Goal: Use online tool/utility: Utilize a website feature to perform a specific function

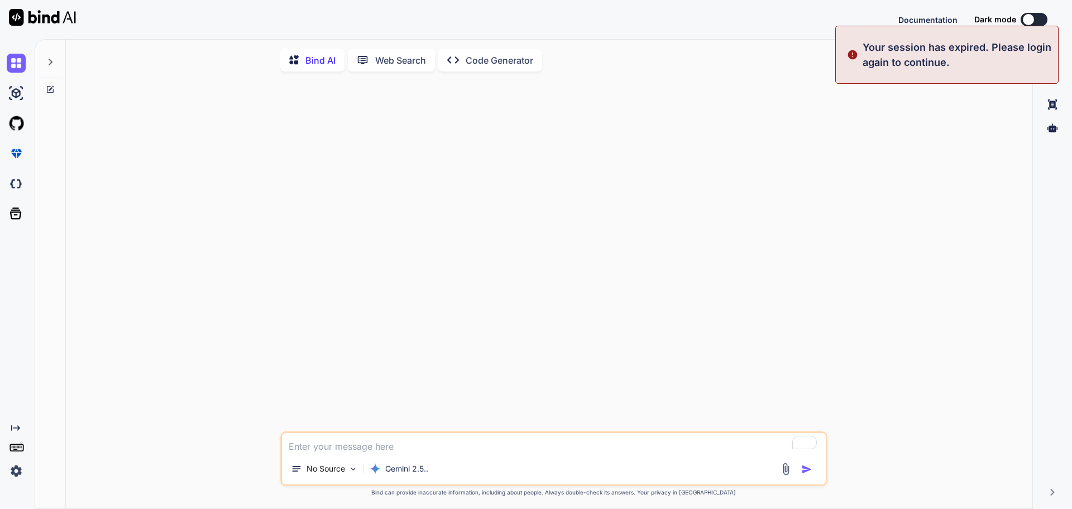
type textarea "x"
click at [18, 469] on img at bounding box center [16, 470] width 19 height 19
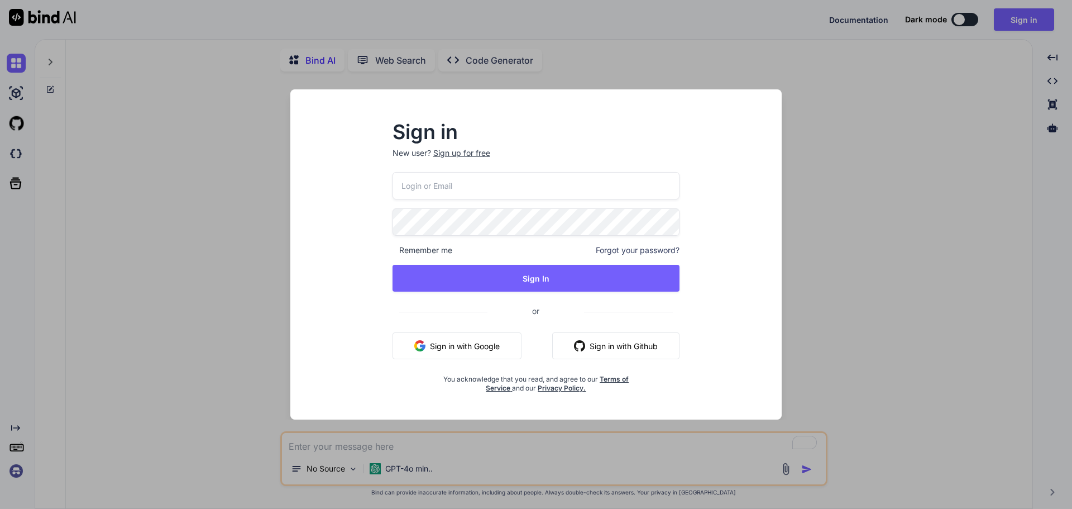
click at [634, 184] on input "email" at bounding box center [536, 185] width 287 height 27
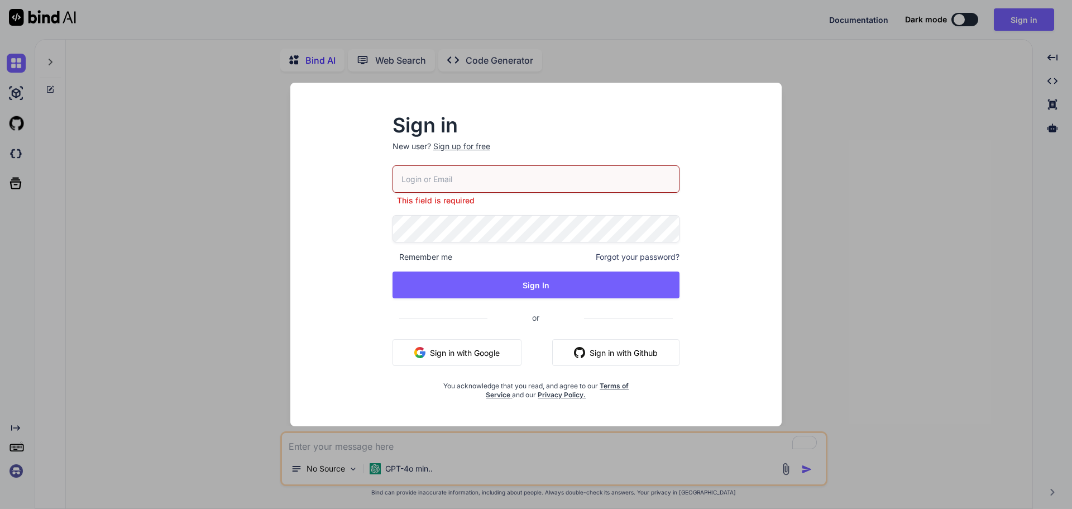
click at [462, 350] on button "Sign in with Google" at bounding box center [457, 352] width 129 height 27
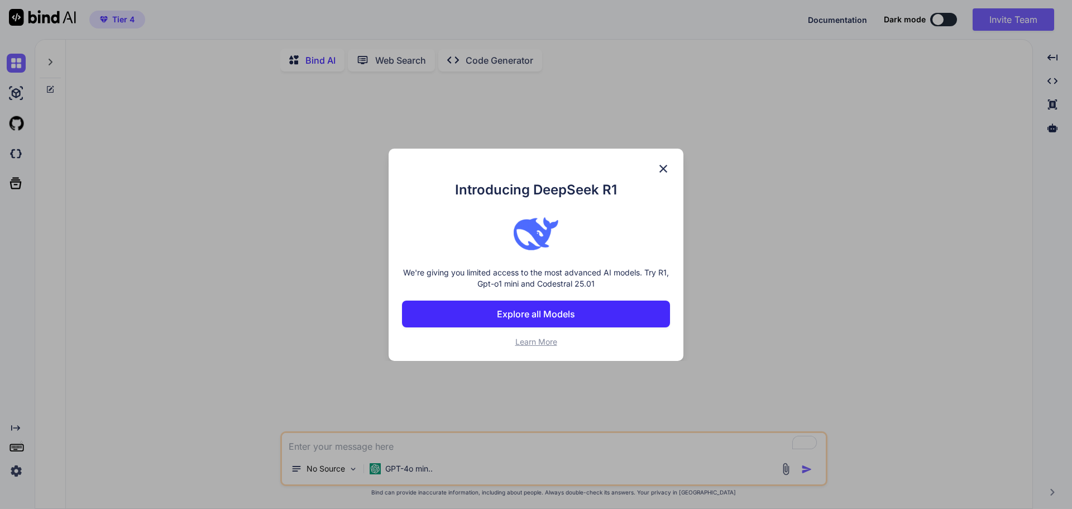
click at [536, 312] on p "Explore all Models" at bounding box center [536, 313] width 78 height 13
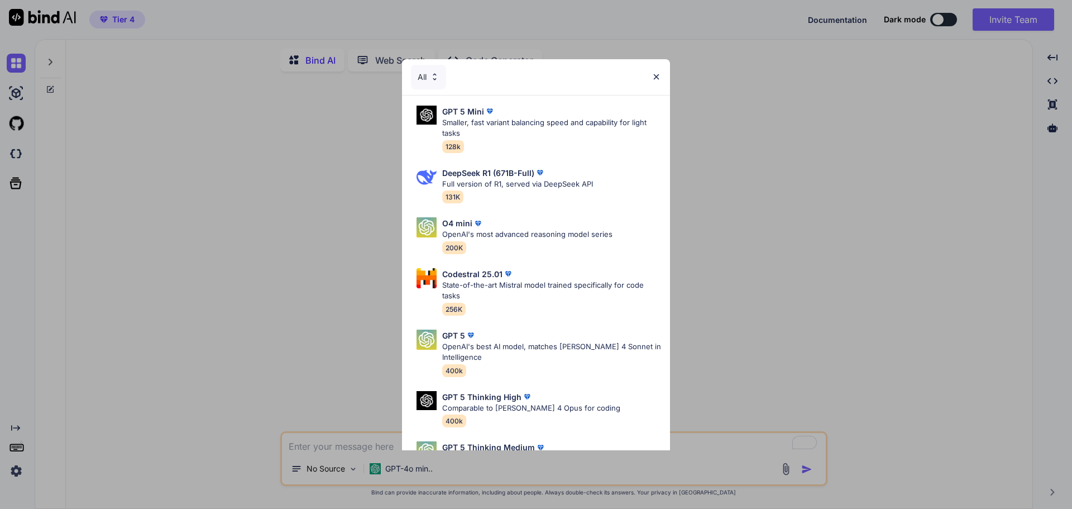
click at [757, 169] on div "All GPT 5 Mini Smaller, fast variant balancing speed and capability for light t…" at bounding box center [536, 254] width 1072 height 509
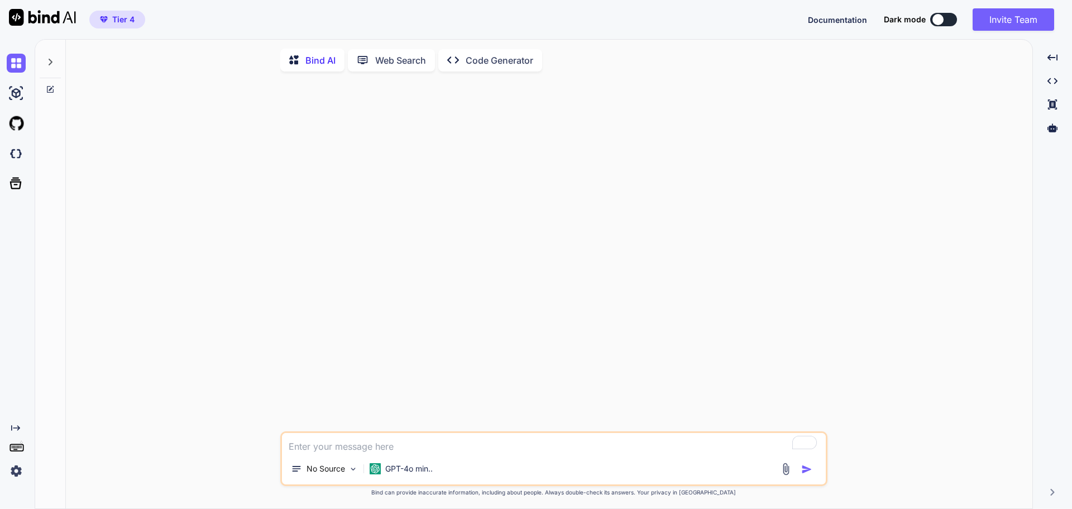
click at [60, 59] on div at bounding box center [50, 59] width 21 height 39
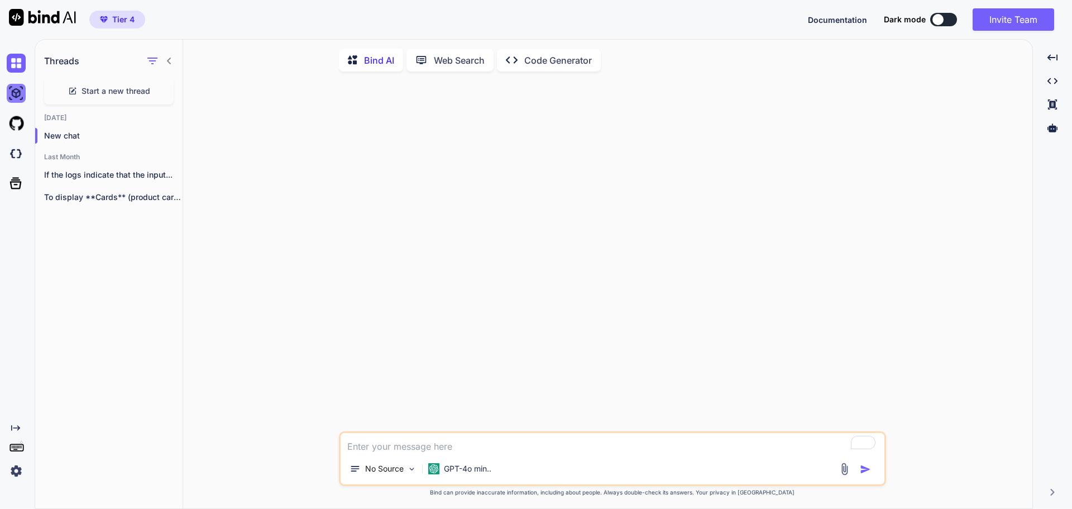
click at [14, 90] on img at bounding box center [16, 93] width 19 height 19
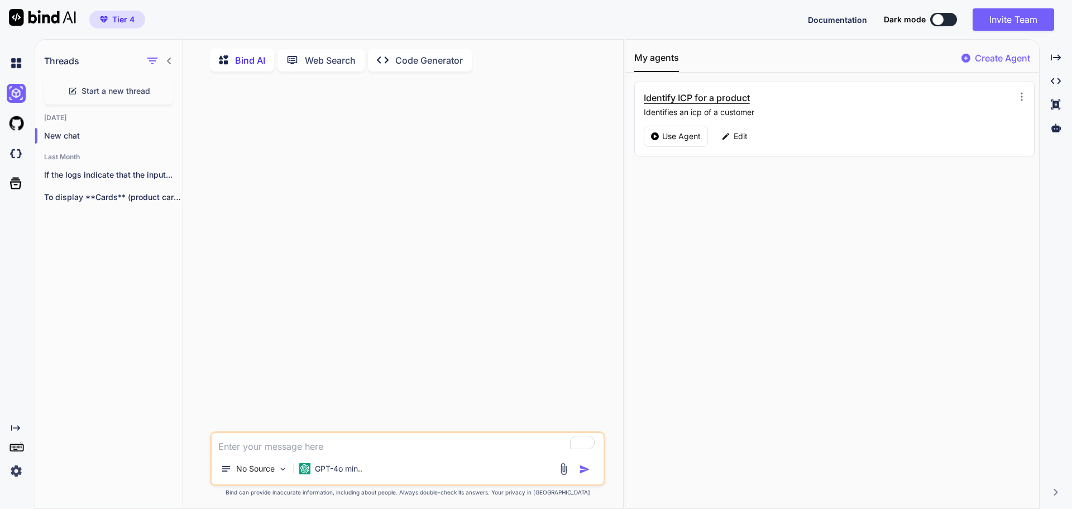
click at [691, 94] on h3 "Identify ICP for a product" at bounding box center [771, 97] width 255 height 13
click at [682, 136] on p "Use Agent" at bounding box center [681, 136] width 39 height 11
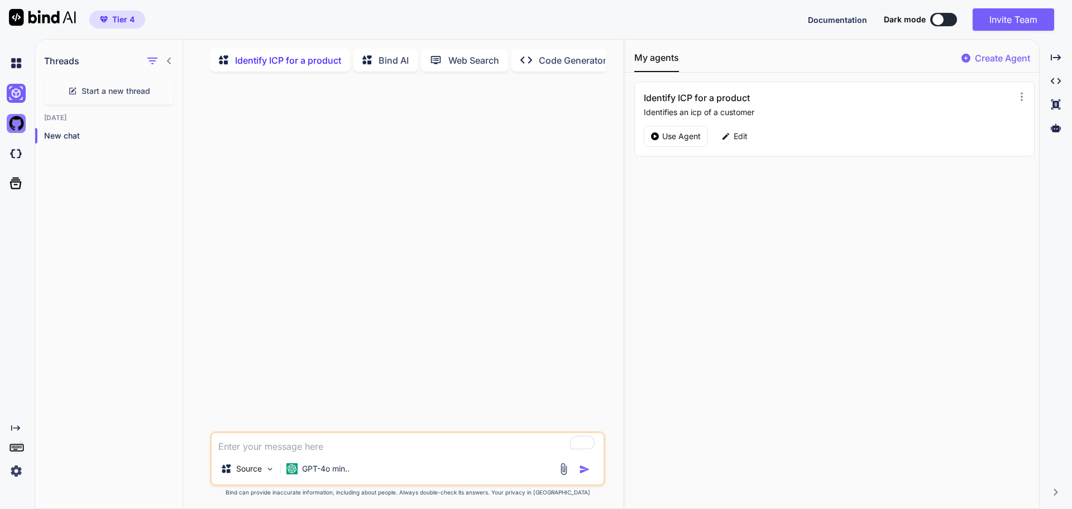
click at [17, 126] on img at bounding box center [16, 123] width 19 height 19
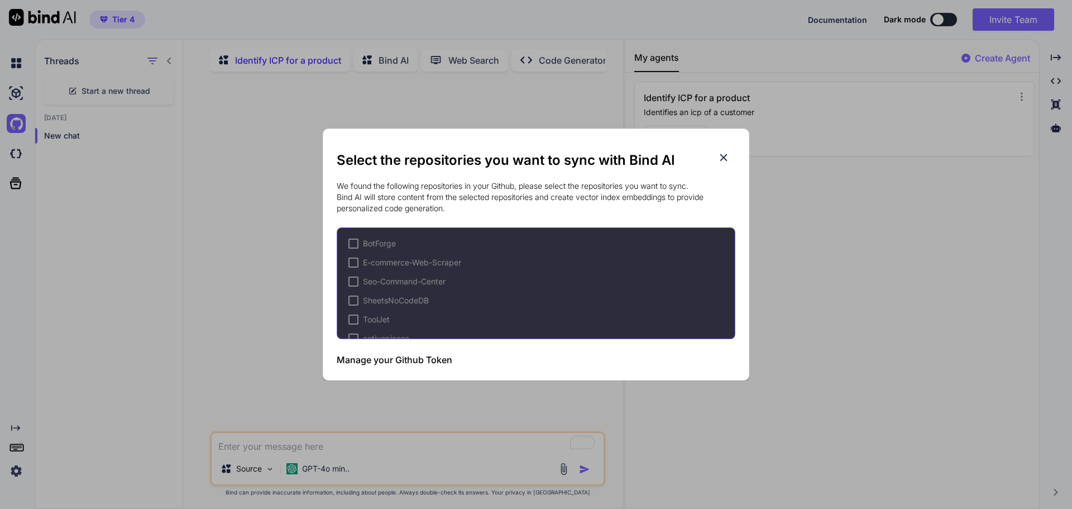
click at [354, 244] on div at bounding box center [353, 243] width 10 height 10
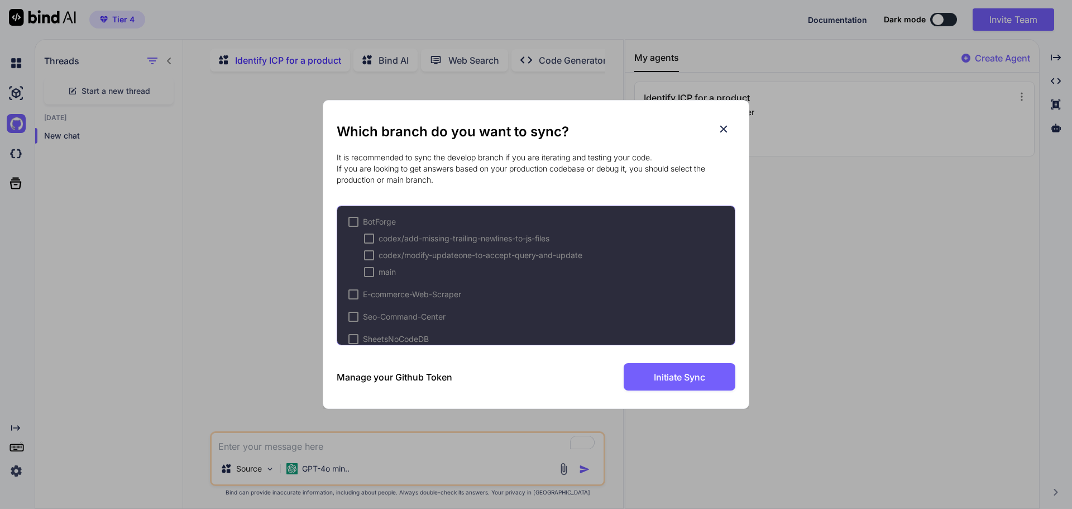
click at [352, 221] on div at bounding box center [353, 222] width 10 height 10
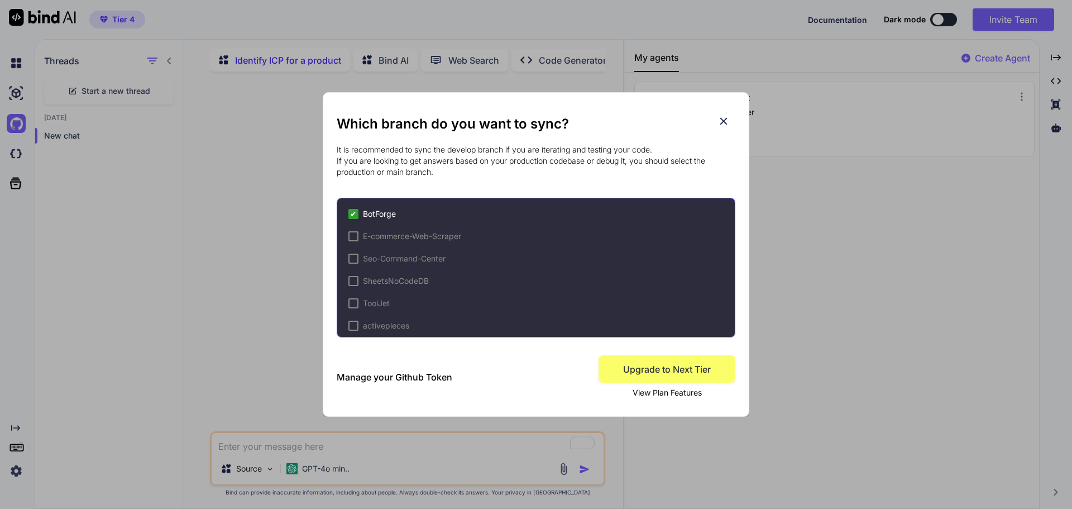
click at [352, 212] on span "✔" at bounding box center [353, 213] width 7 height 11
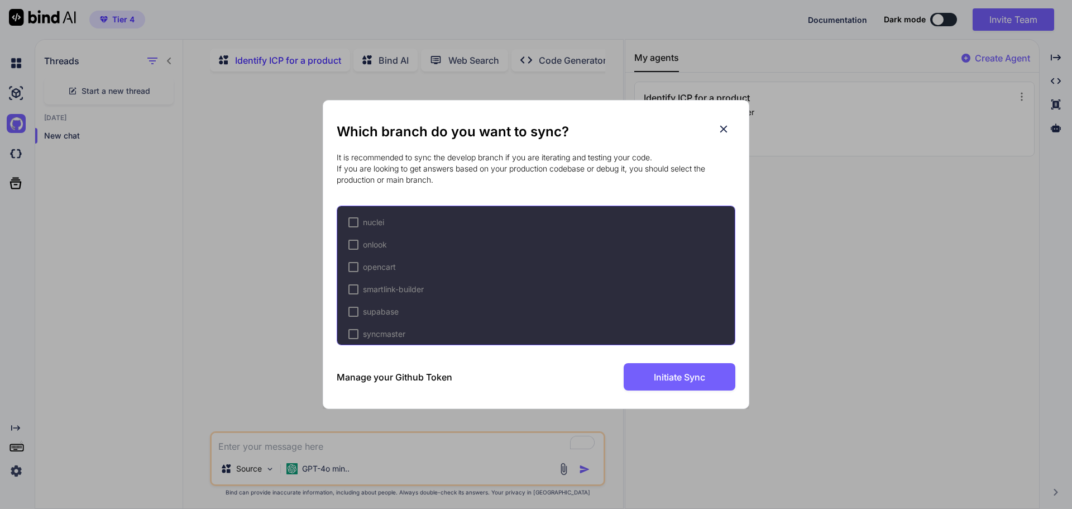
scroll to position [657, 0]
click at [400, 376] on h3 "Manage your Github Token" at bounding box center [395, 376] width 116 height 13
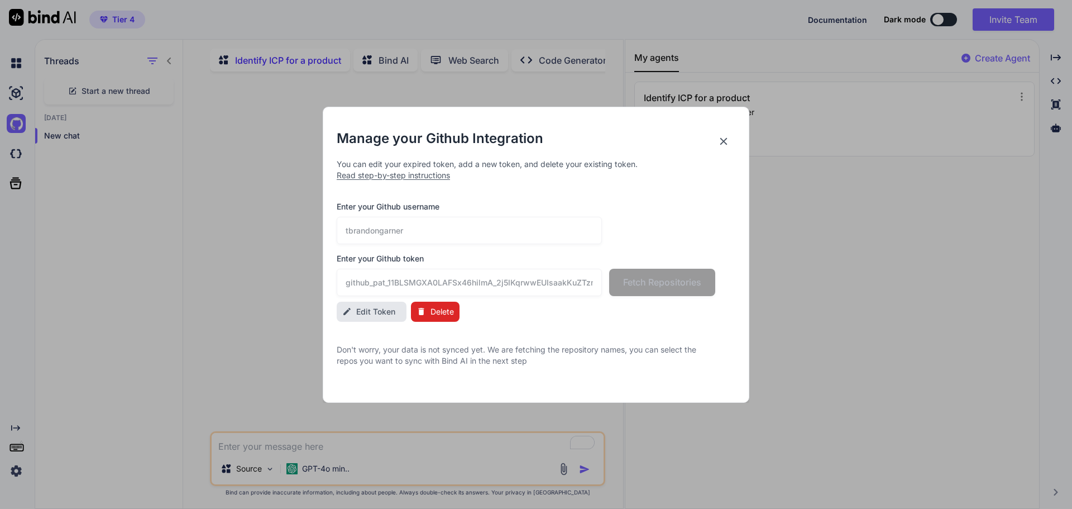
click at [727, 140] on icon at bounding box center [724, 141] width 12 height 12
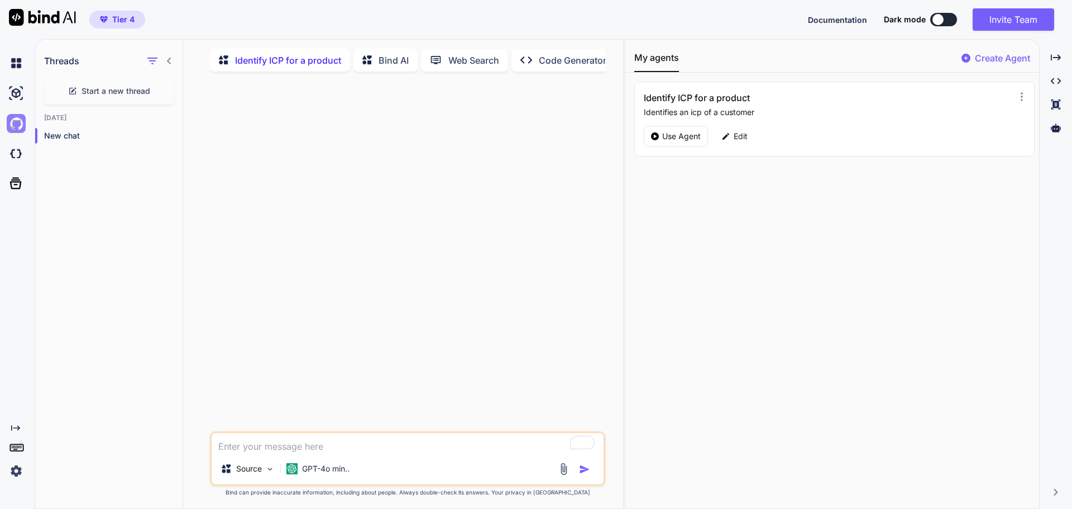
click at [17, 128] on img at bounding box center [16, 123] width 19 height 19
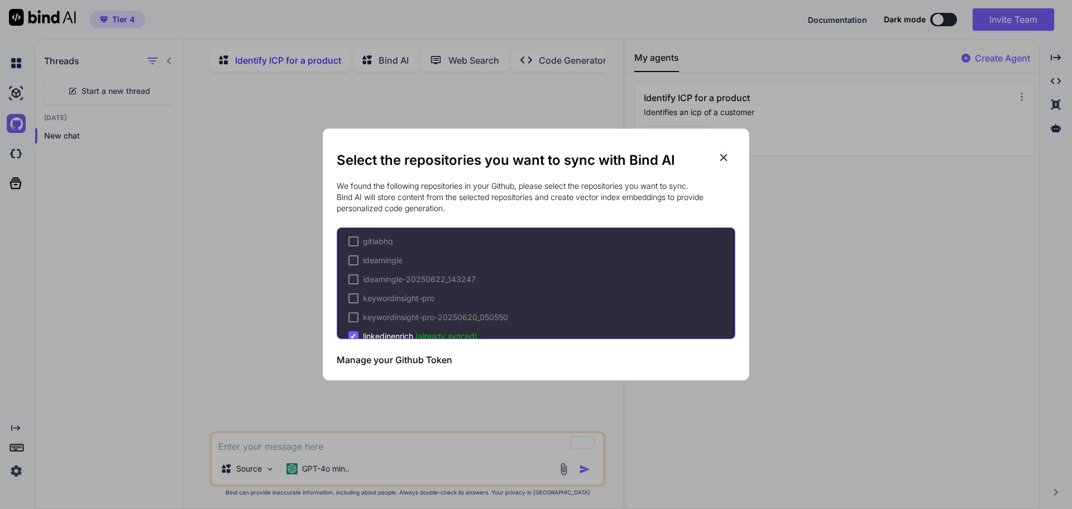
scroll to position [400, 0]
click at [724, 153] on icon at bounding box center [724, 157] width 12 height 12
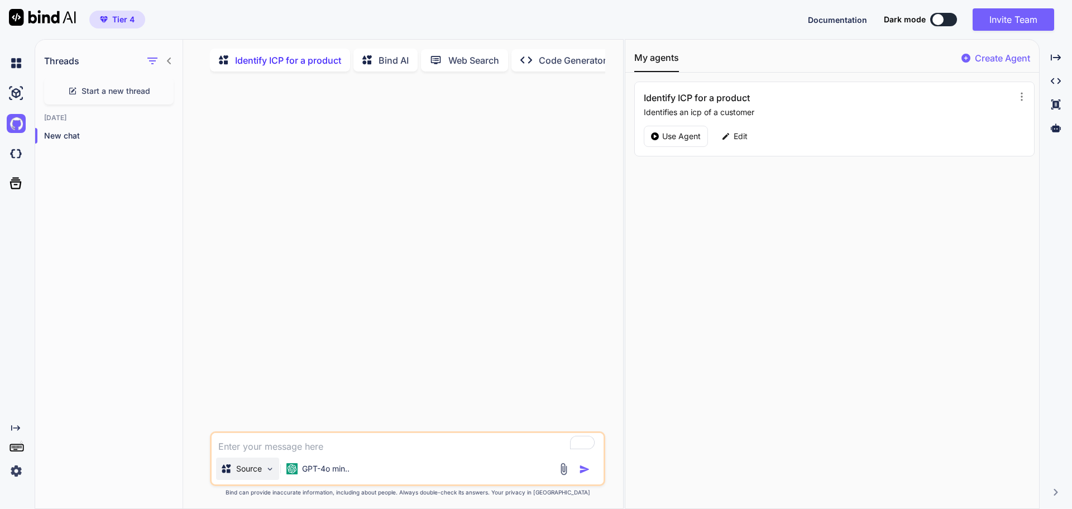
click at [241, 474] on p "Source" at bounding box center [249, 468] width 26 height 11
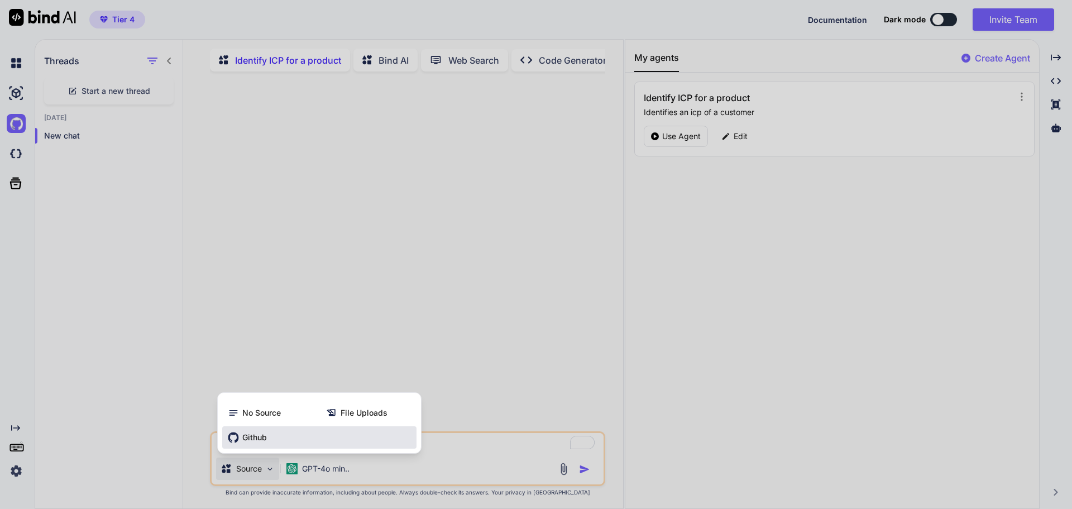
click at [258, 443] on span "Github" at bounding box center [254, 437] width 25 height 11
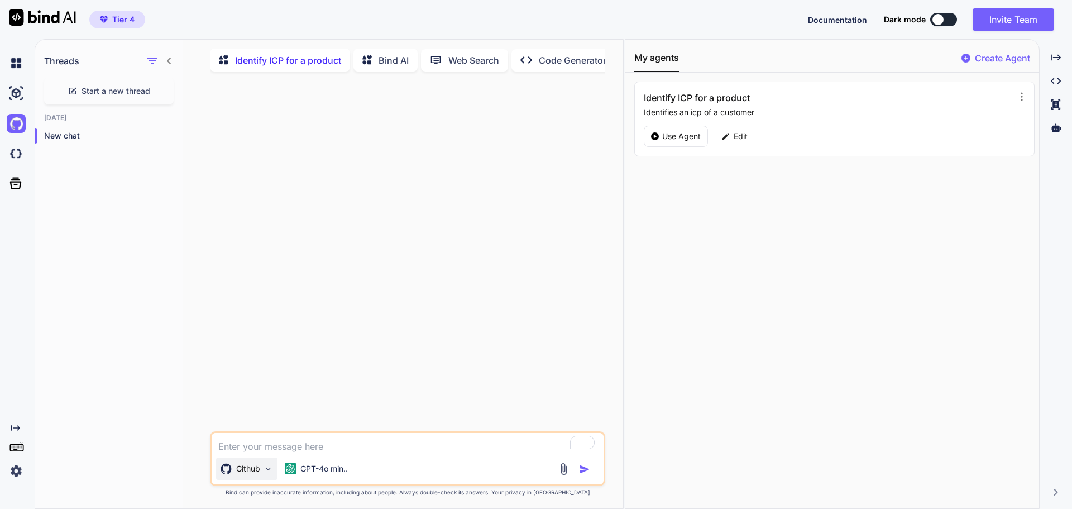
click at [253, 473] on p "Github" at bounding box center [248, 468] width 24 height 11
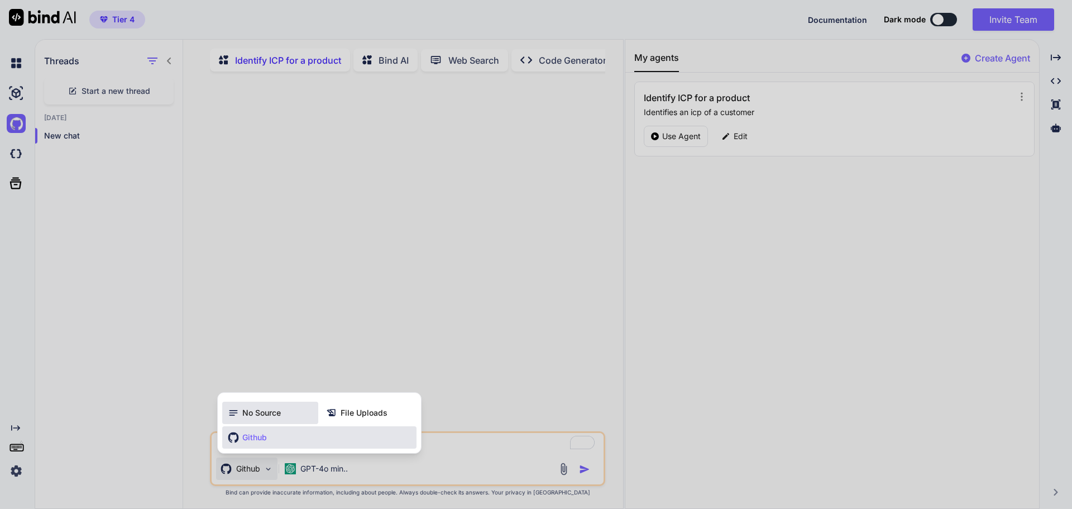
click at [267, 416] on span "No Source" at bounding box center [261, 412] width 39 height 11
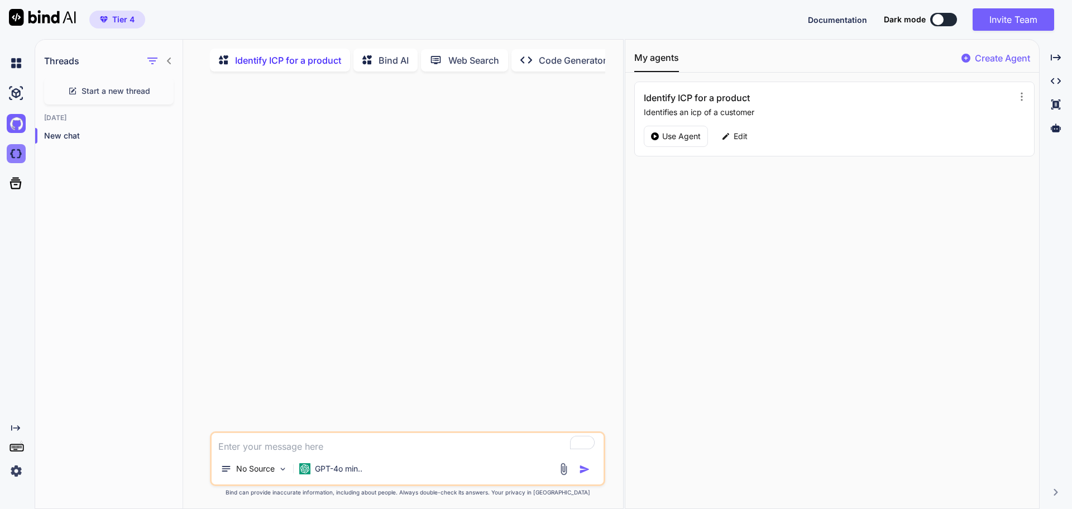
click at [12, 153] on img at bounding box center [16, 153] width 19 height 19
click at [301, 58] on p "Identify ICP for a product" at bounding box center [288, 60] width 106 height 13
click at [671, 138] on p "Use Agent" at bounding box center [681, 136] width 39 height 11
click at [325, 445] on textarea "To enrich screen reader interactions, please activate Accessibility in Grammarl…" at bounding box center [408, 443] width 392 height 20
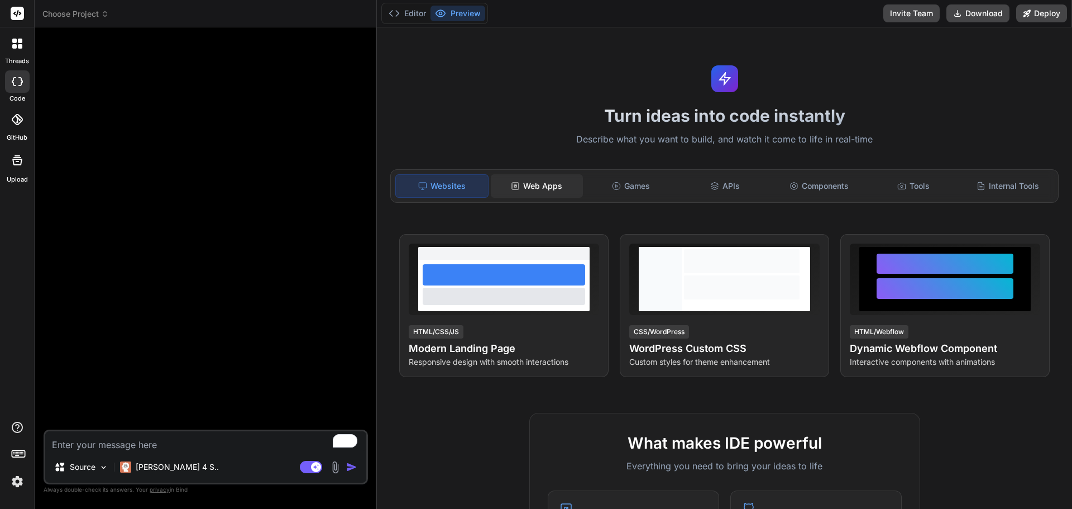
click at [540, 180] on div "Web Apps" at bounding box center [537, 185] width 92 height 23
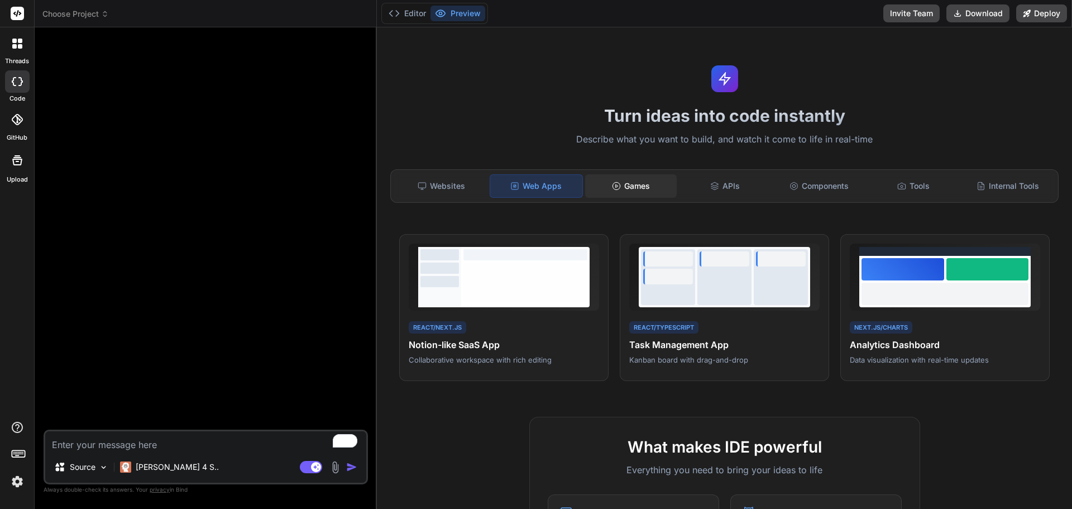
click at [633, 184] on div "Games" at bounding box center [631, 185] width 92 height 23
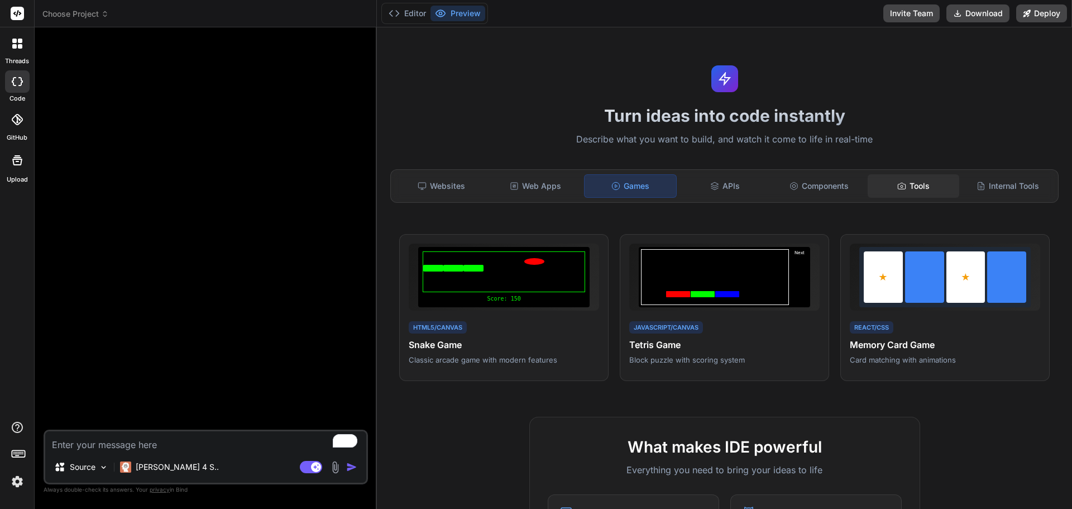
click at [908, 190] on div "Tools" at bounding box center [914, 185] width 92 height 23
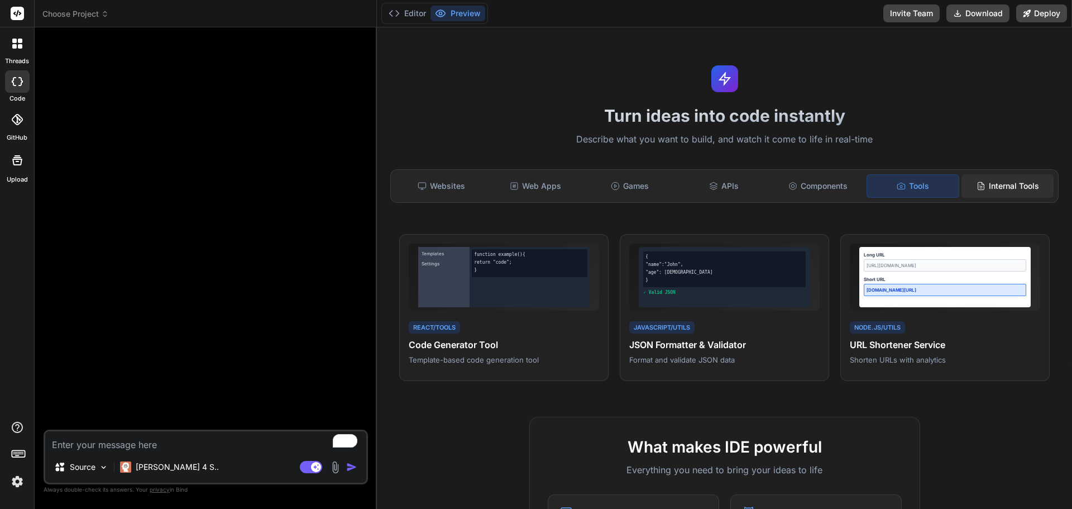
click at [997, 189] on div "Internal Tools" at bounding box center [1008, 185] width 92 height 23
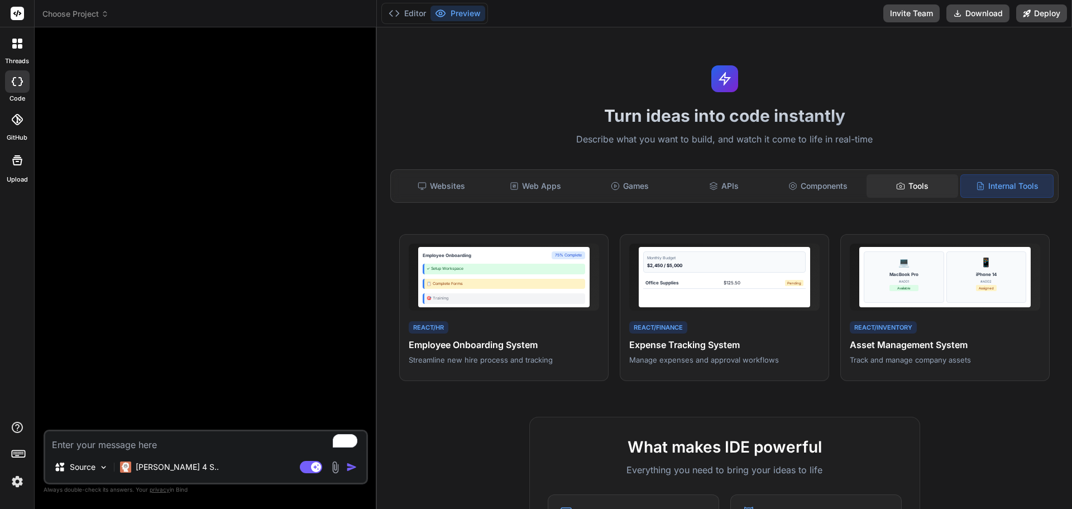
click at [902, 185] on div "Tools" at bounding box center [913, 185] width 92 height 23
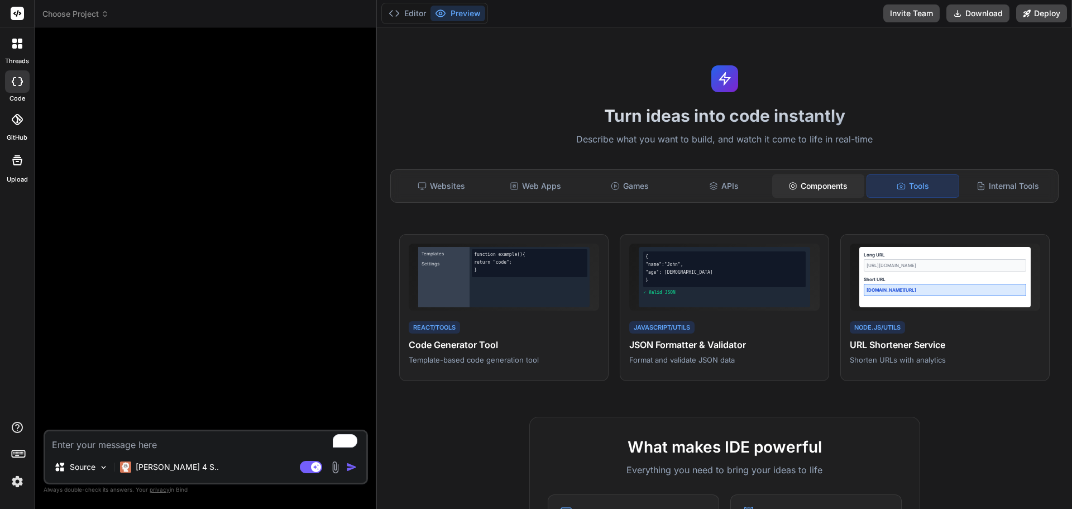
click at [810, 188] on div "Components" at bounding box center [818, 185] width 92 height 23
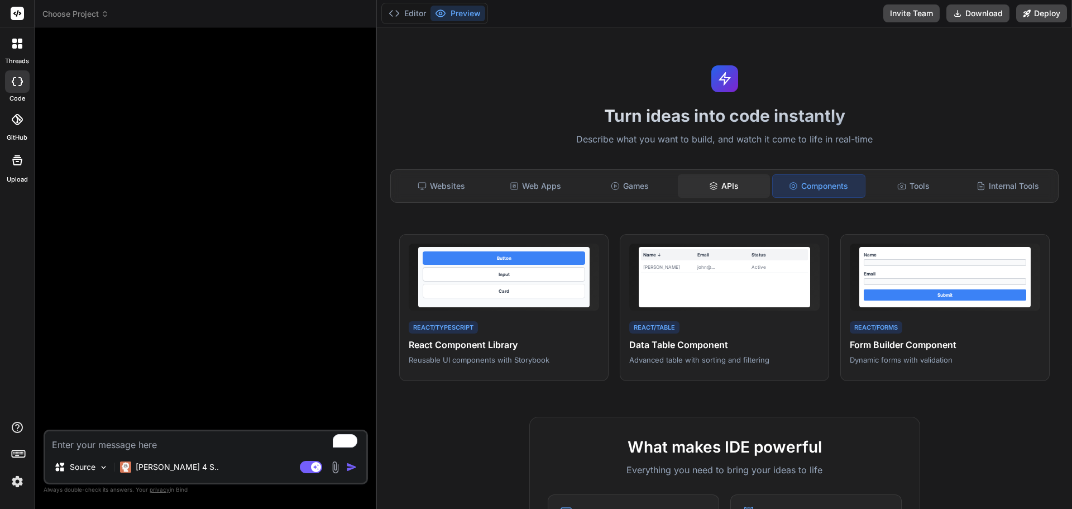
click at [731, 189] on div "APIs" at bounding box center [724, 185] width 92 height 23
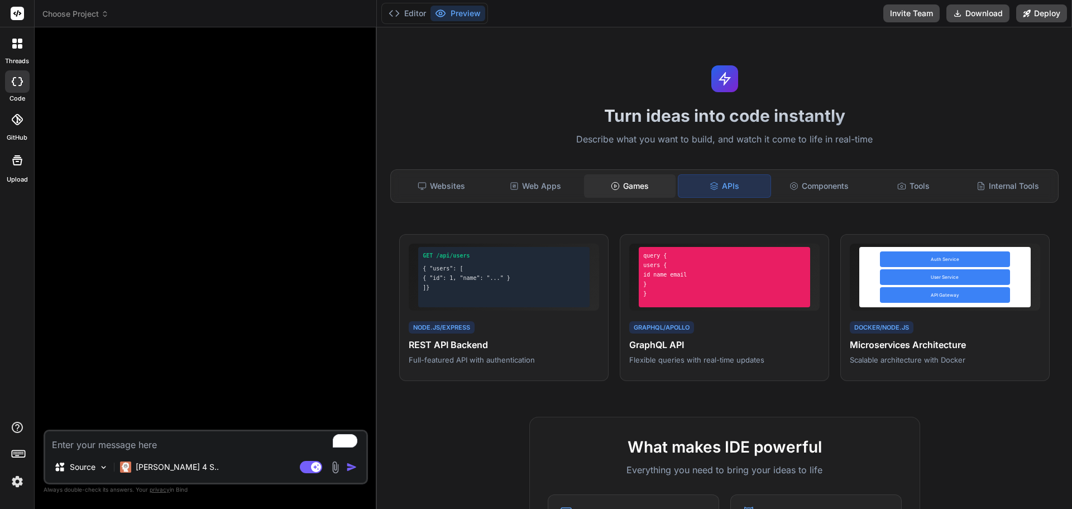
click at [629, 187] on div "Games" at bounding box center [630, 185] width 92 height 23
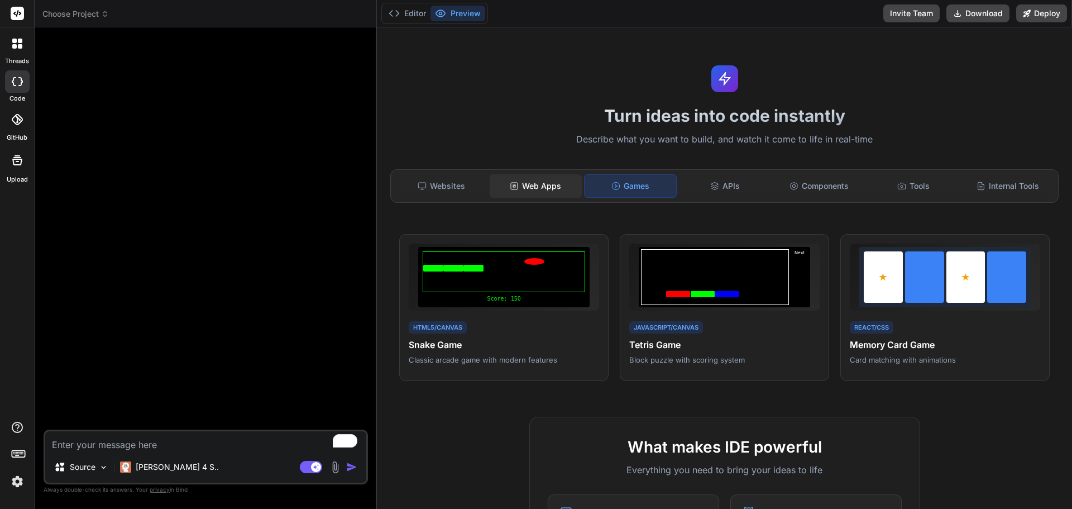
click at [536, 184] on div "Web Apps" at bounding box center [536, 185] width 92 height 23
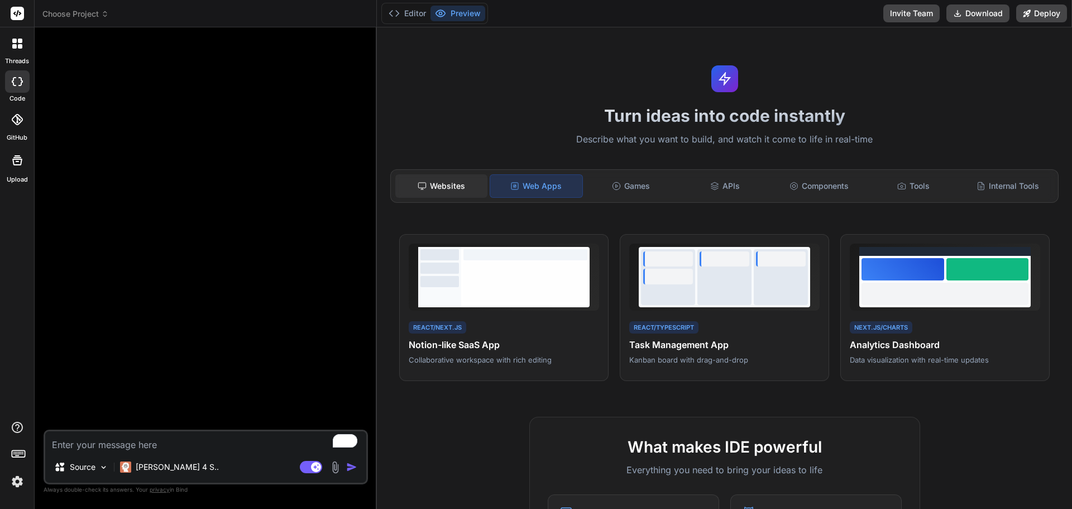
click at [457, 185] on div "Websites" at bounding box center [441, 185] width 92 height 23
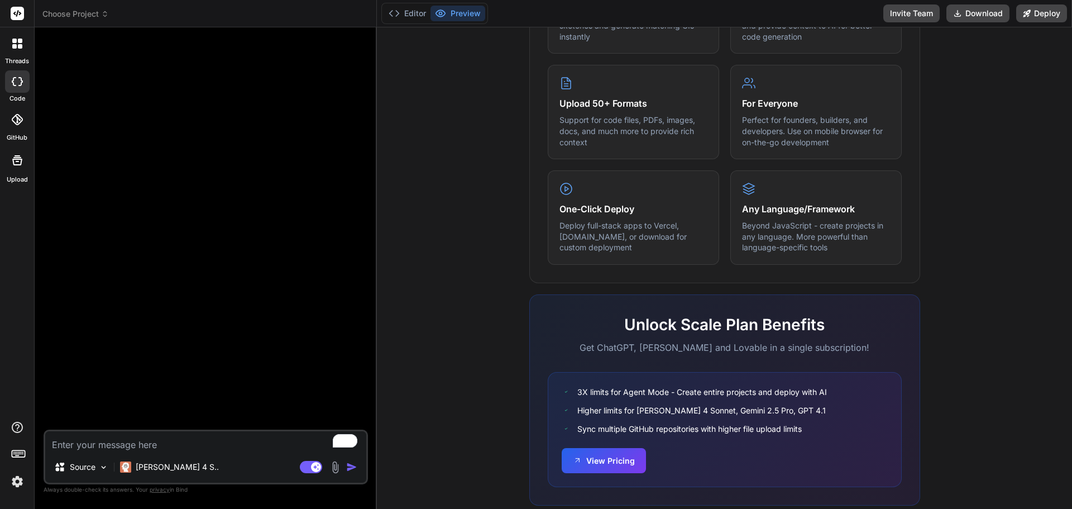
scroll to position [556, 0]
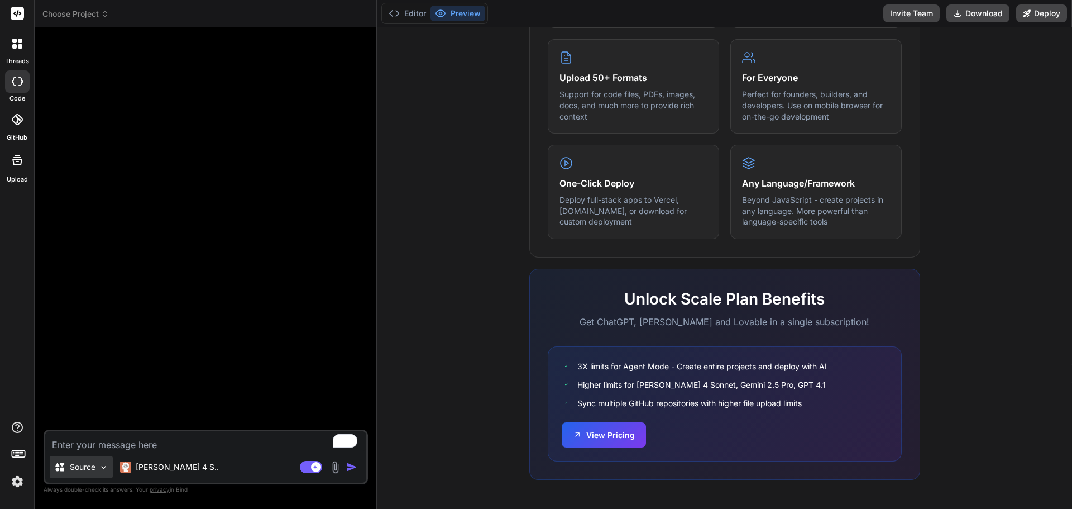
click at [89, 463] on p "Source" at bounding box center [83, 466] width 26 height 11
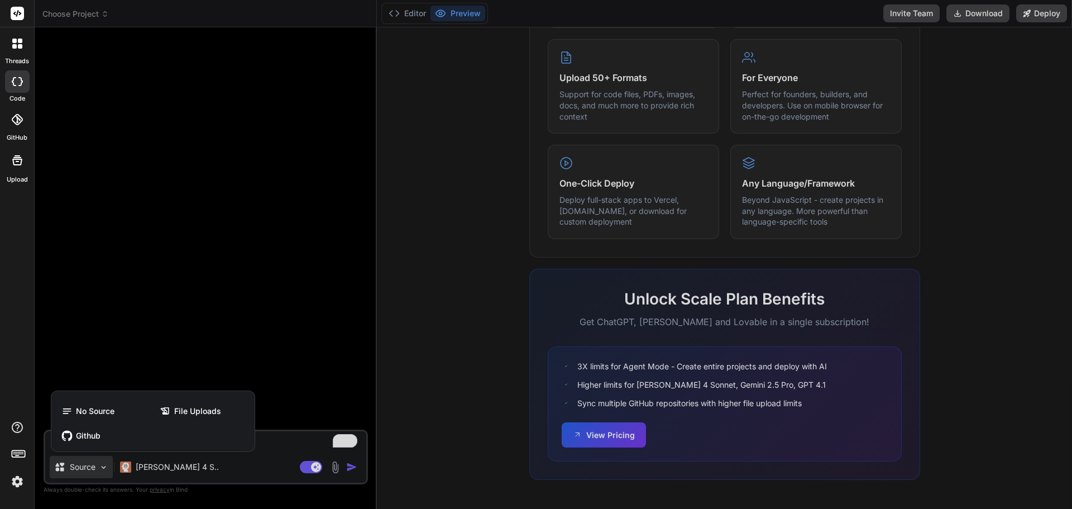
click at [249, 463] on div at bounding box center [536, 254] width 1072 height 509
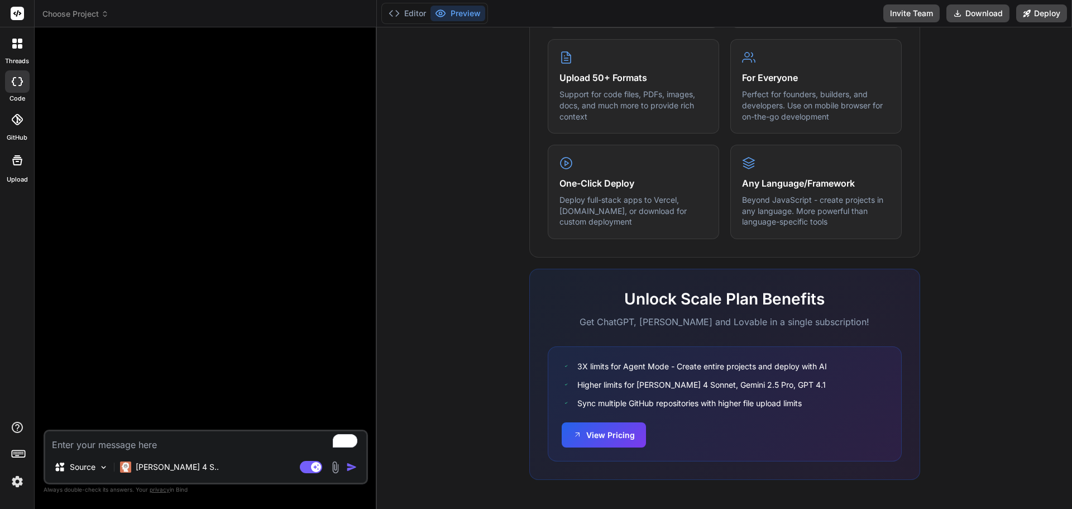
click at [17, 477] on img at bounding box center [17, 481] width 19 height 19
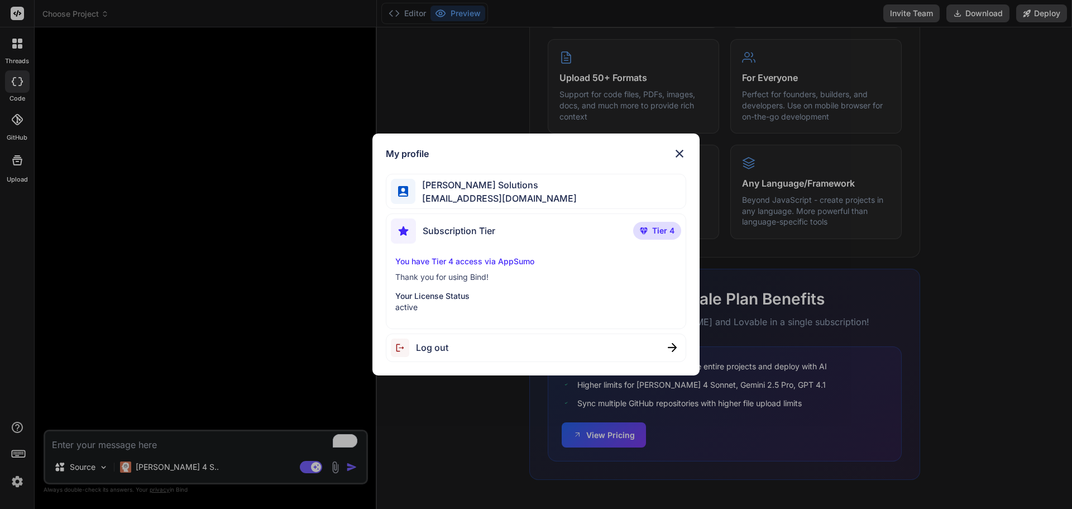
click at [681, 153] on img at bounding box center [679, 153] width 13 height 13
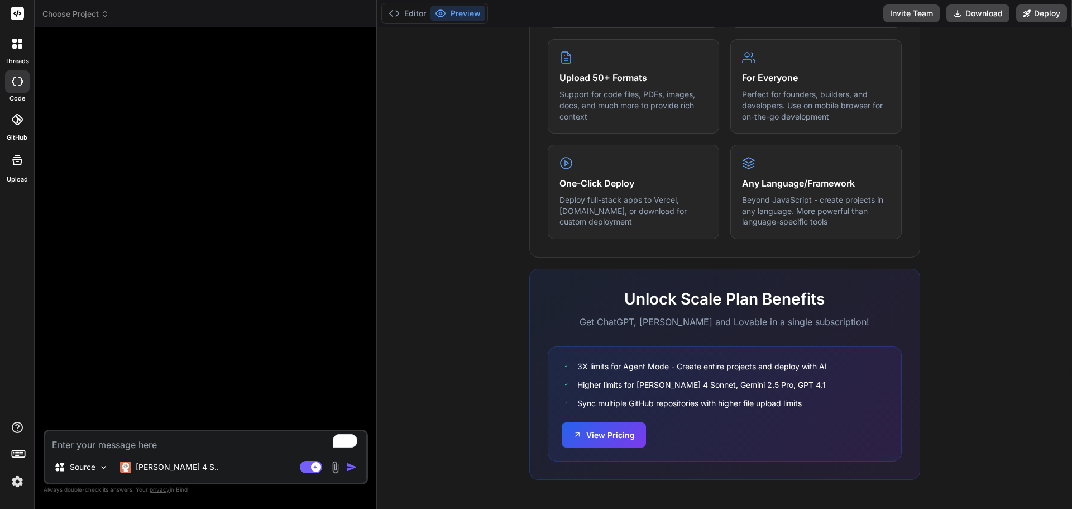
click at [13, 34] on div at bounding box center [17, 43] width 23 height 23
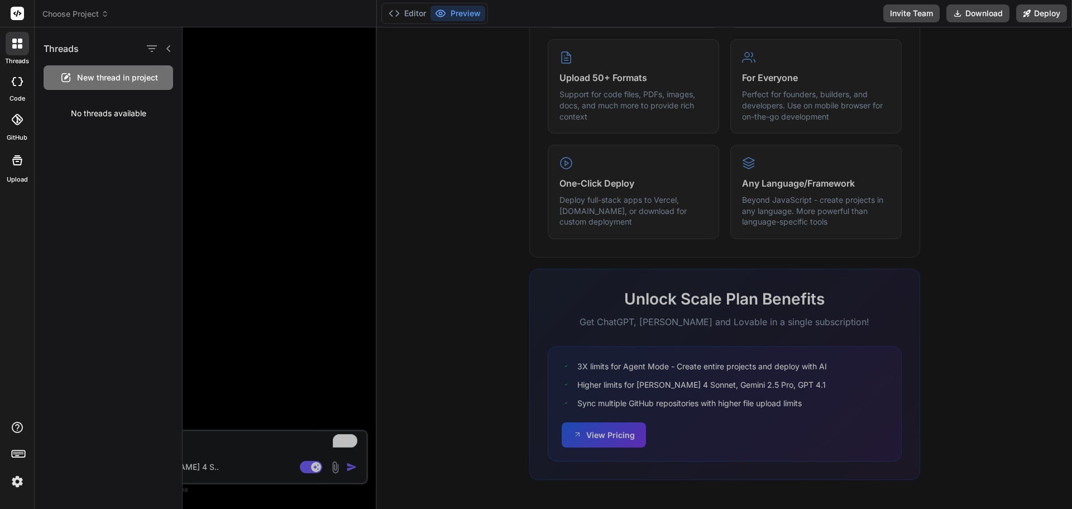
click at [138, 77] on span "New thread in project" at bounding box center [117, 77] width 81 height 11
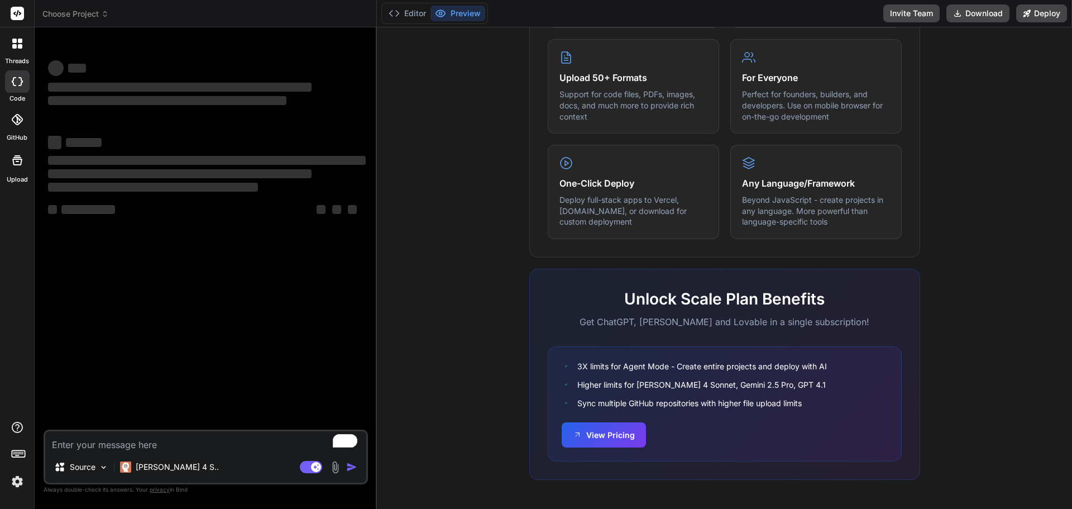
type textarea "x"
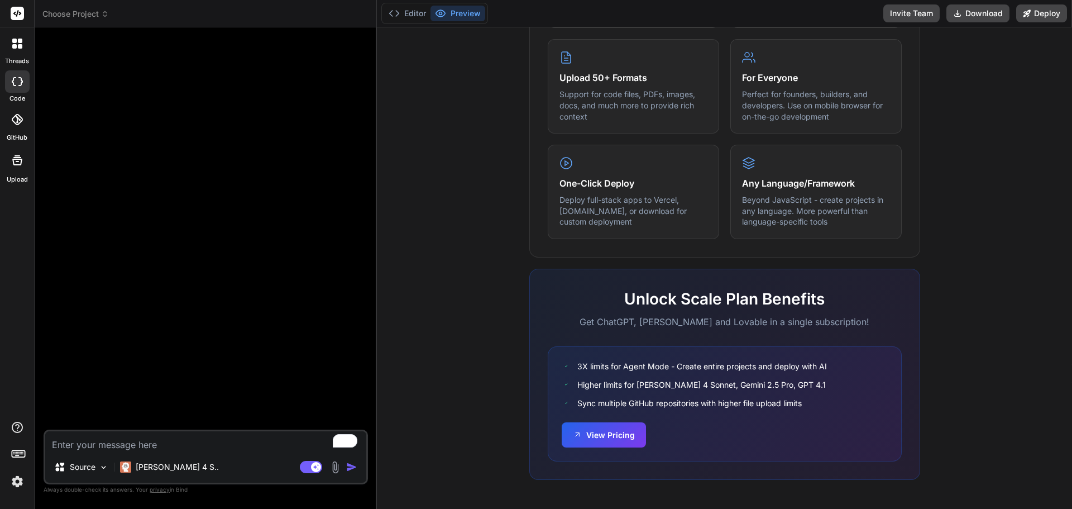
click at [126, 438] on textarea "To enrich screen reader interactions, please activate Accessibility in Grammarl…" at bounding box center [205, 441] width 321 height 20
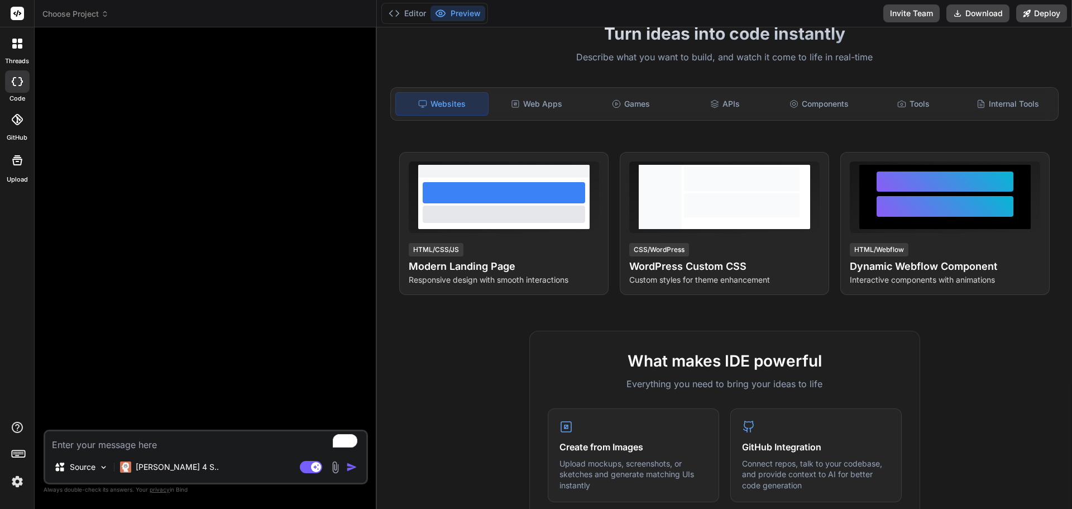
scroll to position [0, 0]
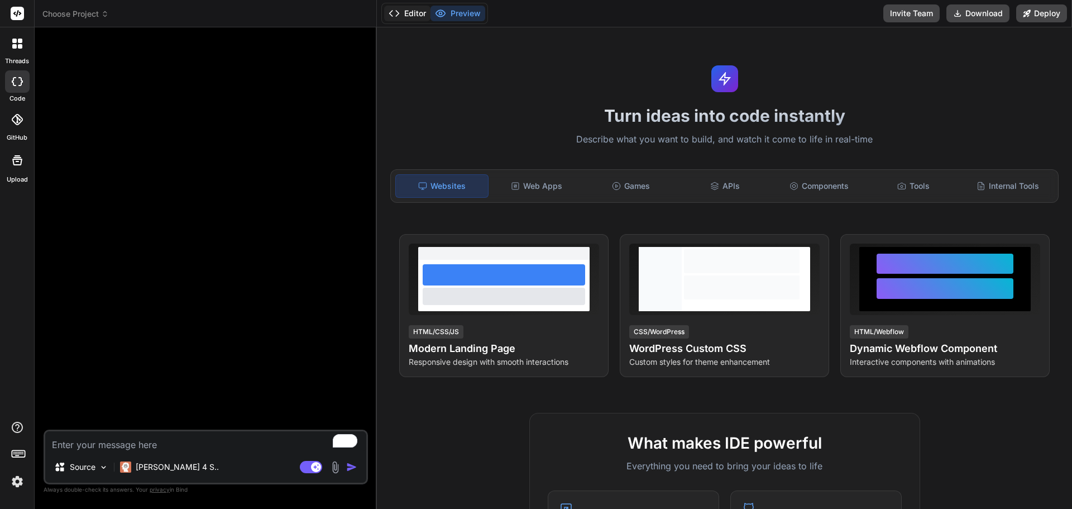
click at [417, 12] on button "Editor" at bounding box center [407, 14] width 46 height 16
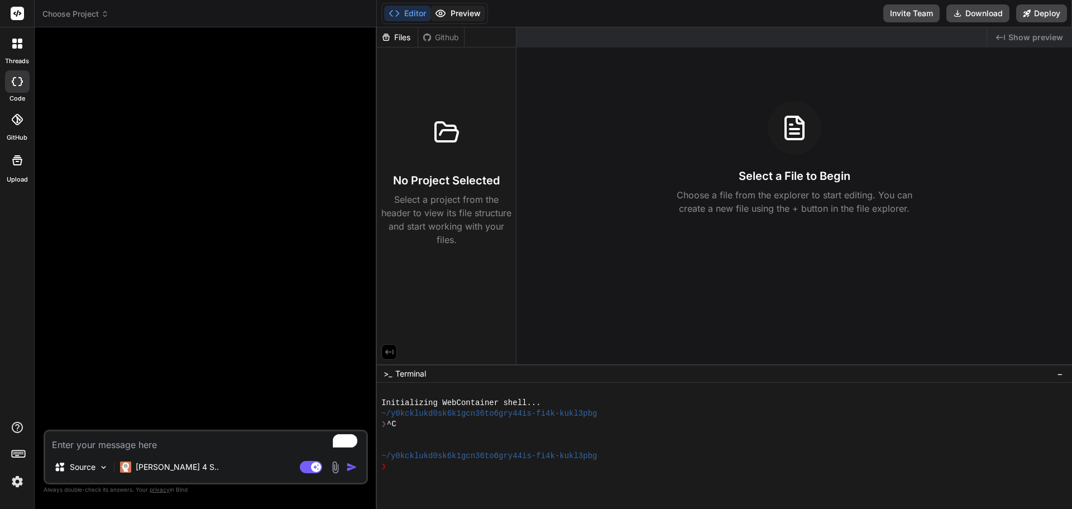
click at [447, 11] on button "Preview" at bounding box center [458, 14] width 55 height 16
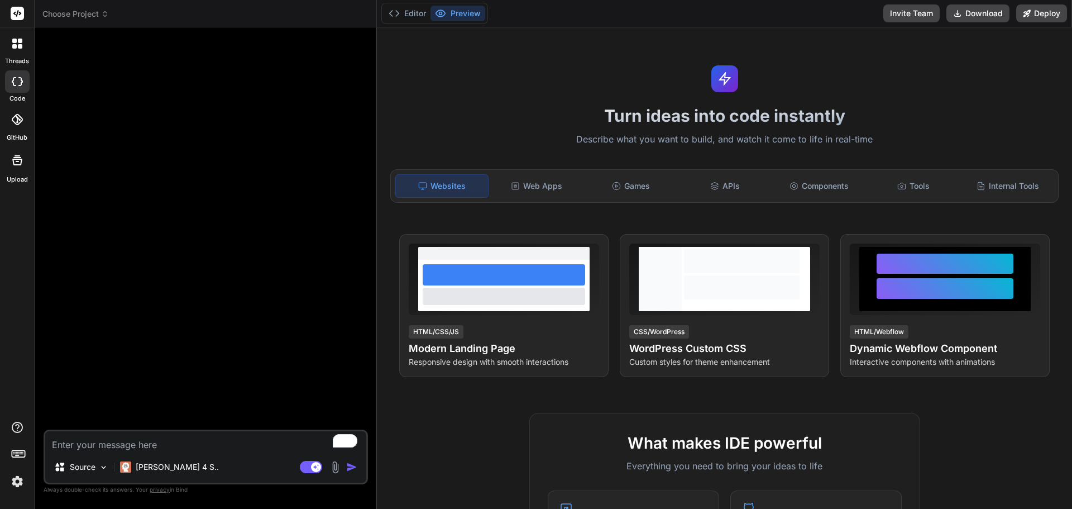
click at [94, 443] on textarea "To enrich screen reader interactions, please activate Accessibility in Grammarl…" at bounding box center [205, 441] width 321 height 20
type textarea "i"
type textarea "x"
type textarea "i w"
type textarea "x"
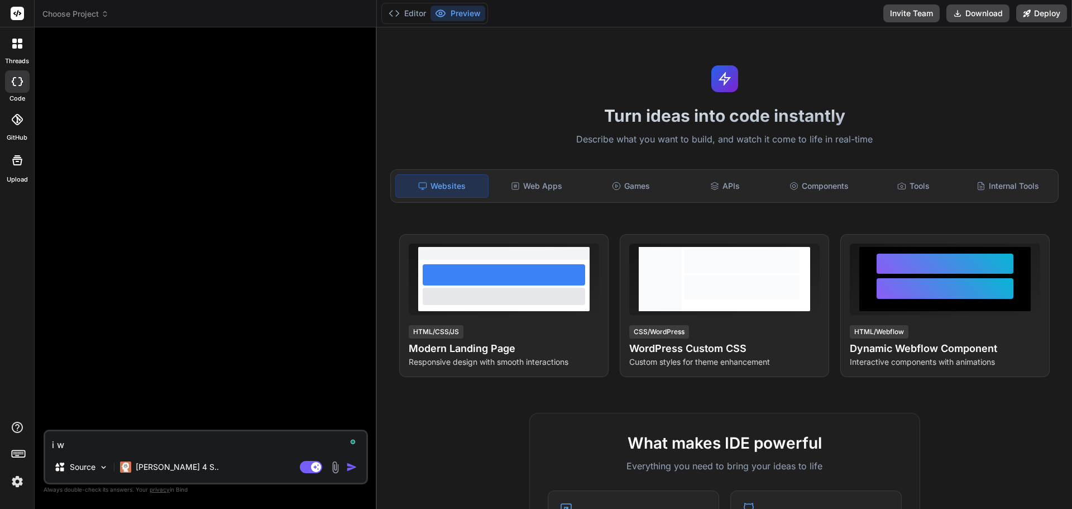
type textarea "i wa"
type textarea "x"
type textarea "i wan"
type textarea "x"
type textarea "i want"
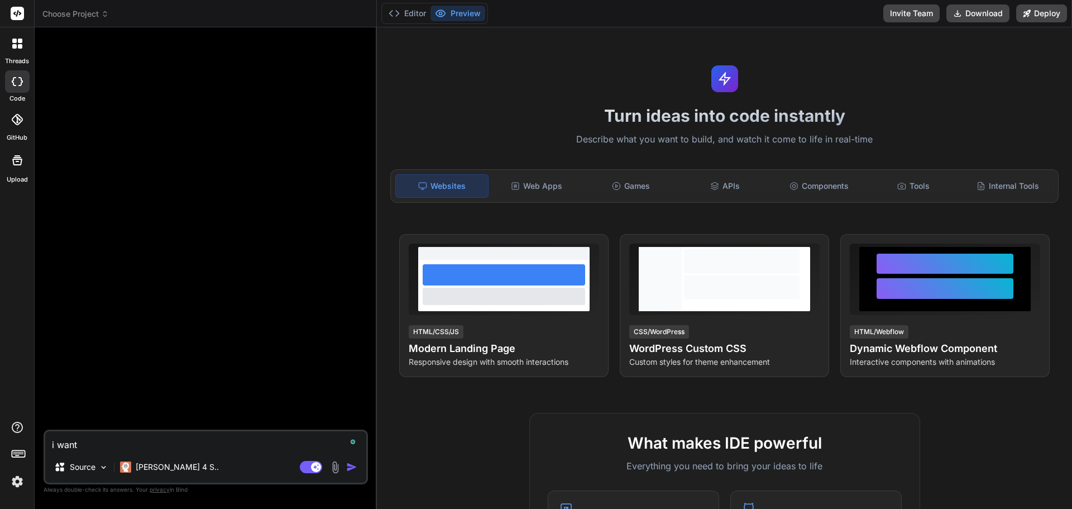
type textarea "x"
type textarea "i want"
type textarea "x"
type textarea "i want t"
type textarea "x"
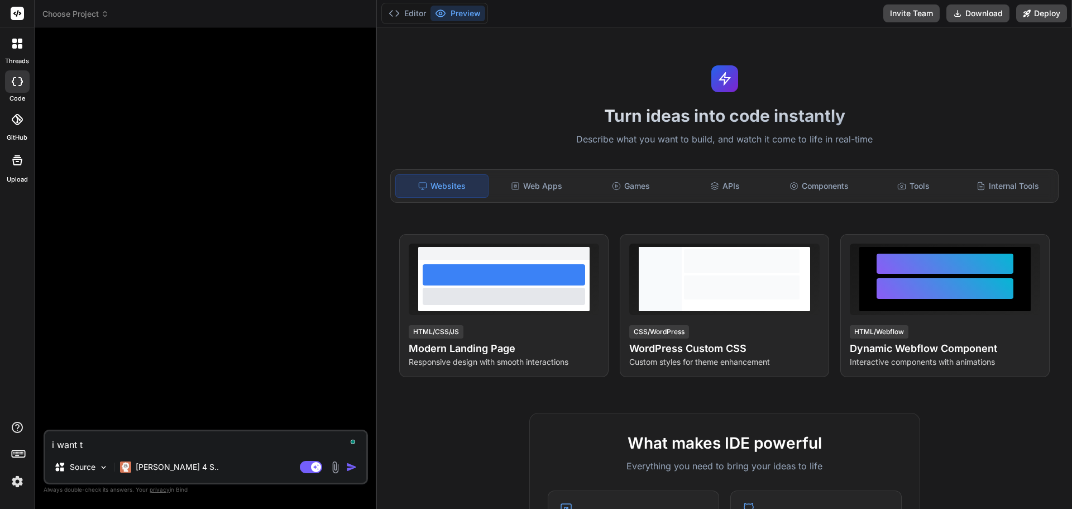
type textarea "i want to"
type textarea "x"
type textarea "i want to"
type textarea "x"
type textarea "i want to f"
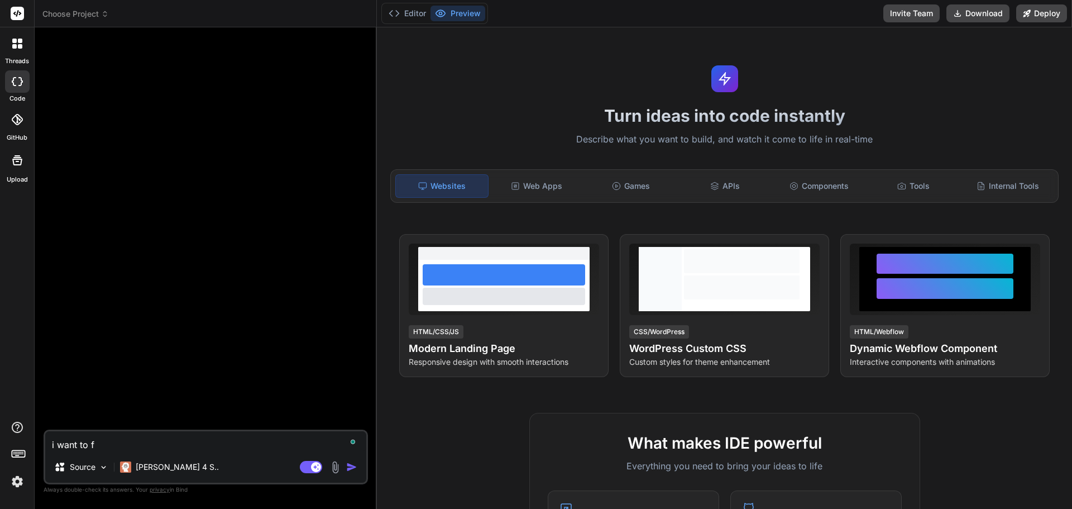
type textarea "x"
type textarea "i want to fu"
type textarea "x"
type textarea "i want to f"
type textarea "x"
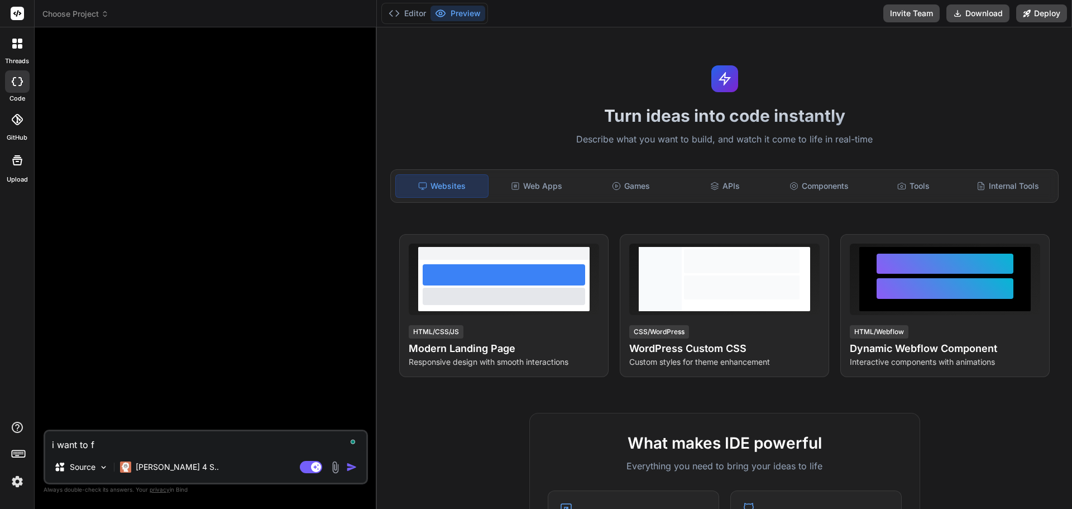
type textarea "i want to"
type textarea "x"
type textarea "i want to b"
type textarea "x"
type textarea "i want to bu"
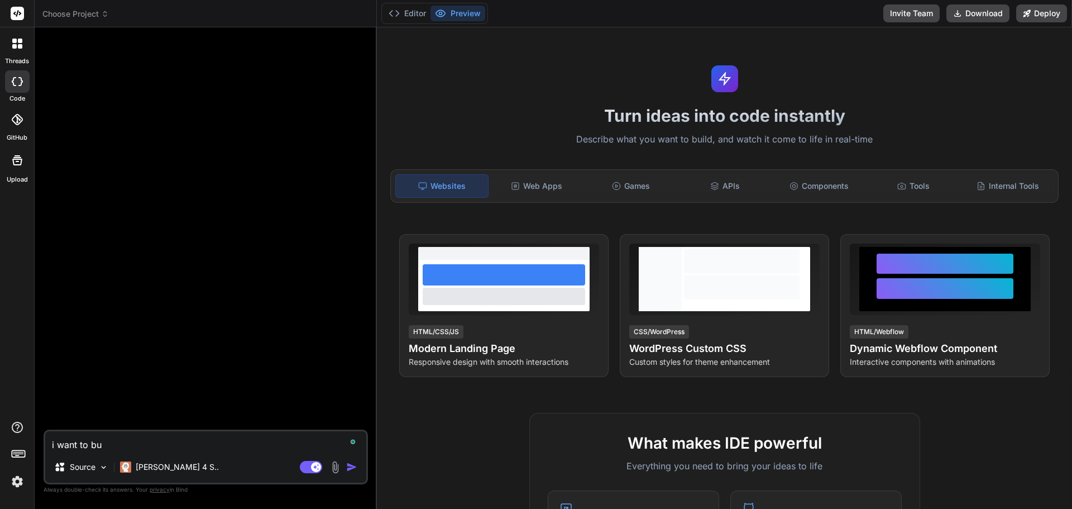
type textarea "x"
type textarea "i want to bui"
type textarea "x"
type textarea "i want to buil"
type textarea "x"
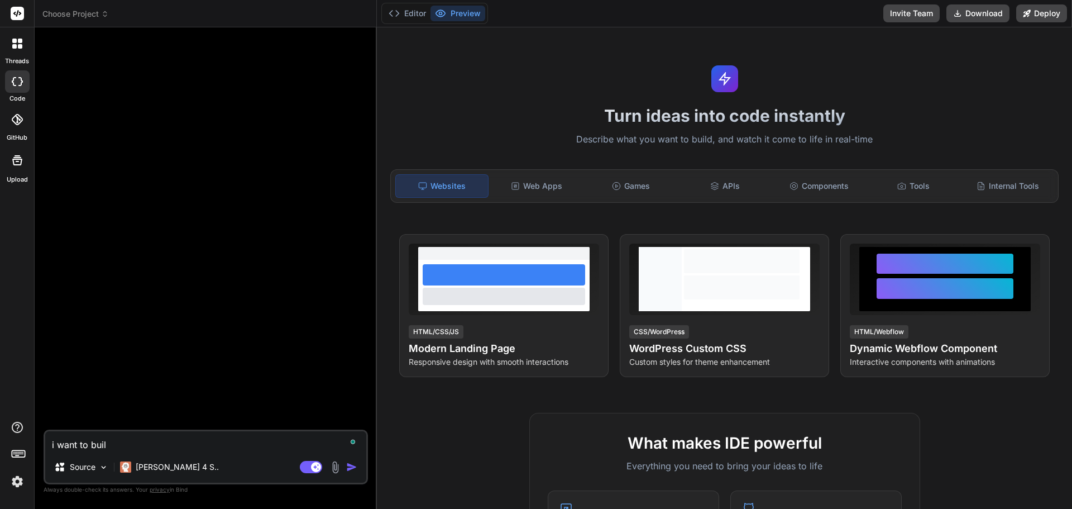
type textarea "i want to build"
type textarea "x"
type textarea "i want to build"
type textarea "x"
type textarea "i want to build a"
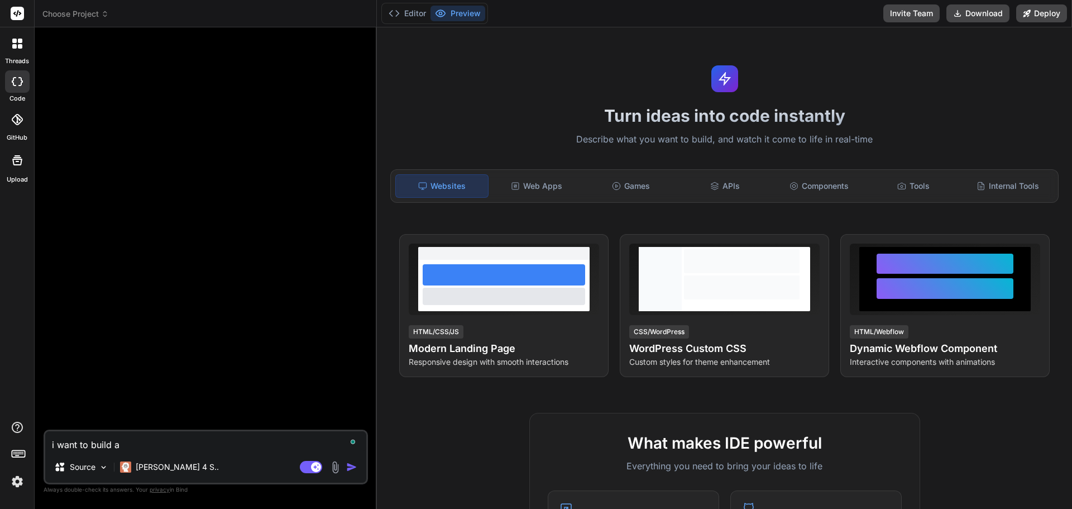
type textarea "x"
type textarea "i want to build a"
type textarea "x"
type textarea "i want to build a h"
type textarea "x"
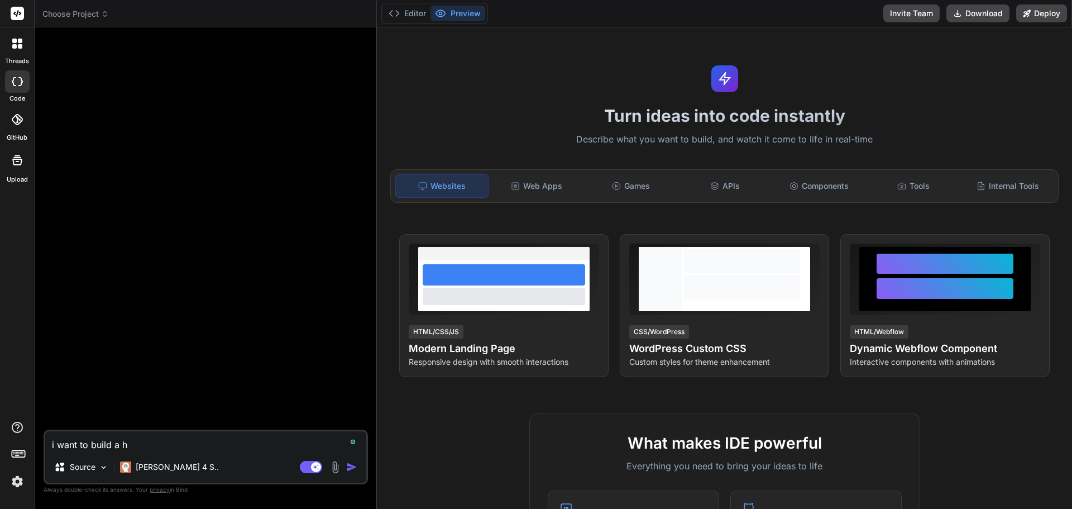
type textarea "i want to build a ht"
type textarea "x"
type textarea "i want to build a htm"
type textarea "x"
type textarea "i want to build a html"
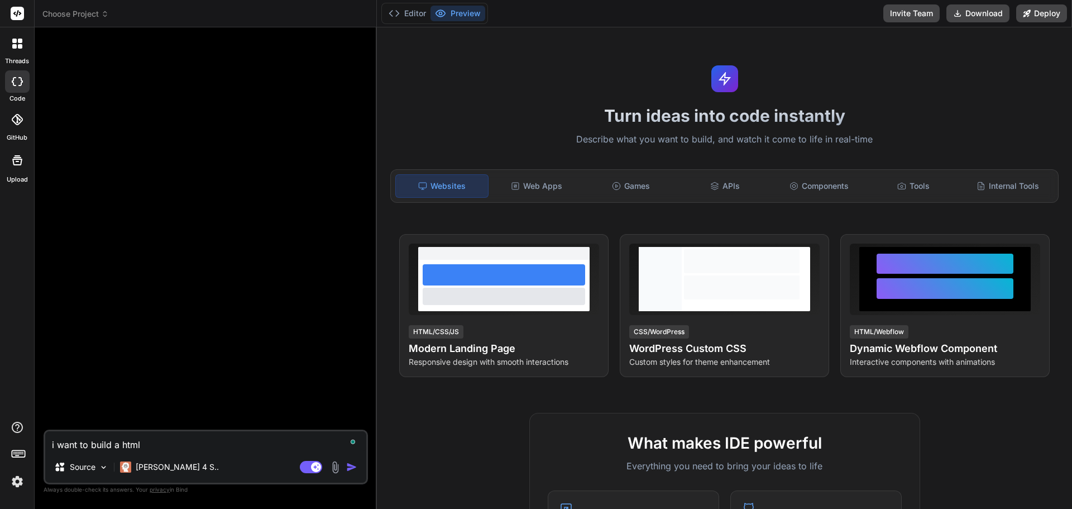
type textarea "x"
type textarea "i want to build a html"
type textarea "x"
type textarea "i want to build a html o"
type textarea "x"
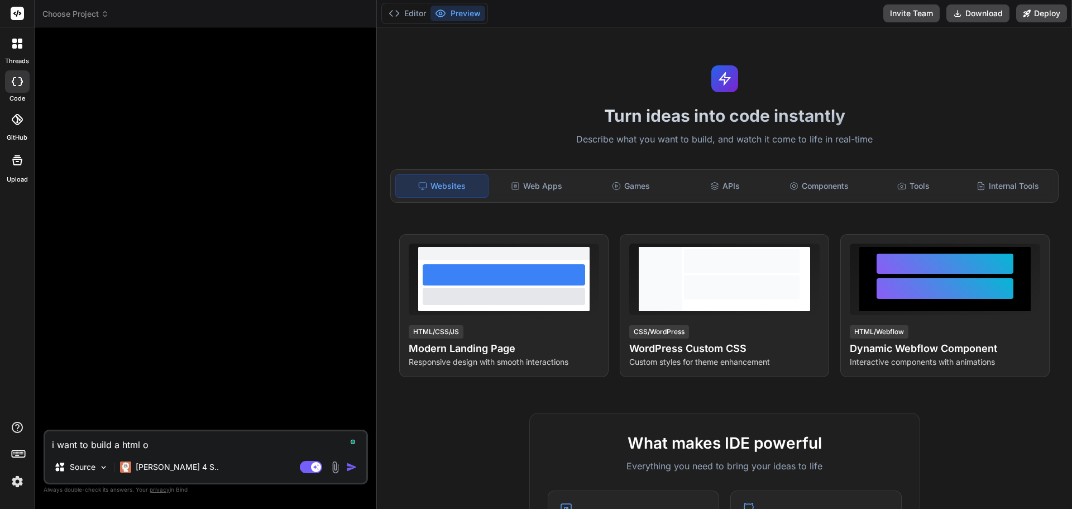
type textarea "i want to build a html op"
type textarea "x"
type textarea "i want to build a html opt"
type textarea "x"
type textarea "i want to build a html opti"
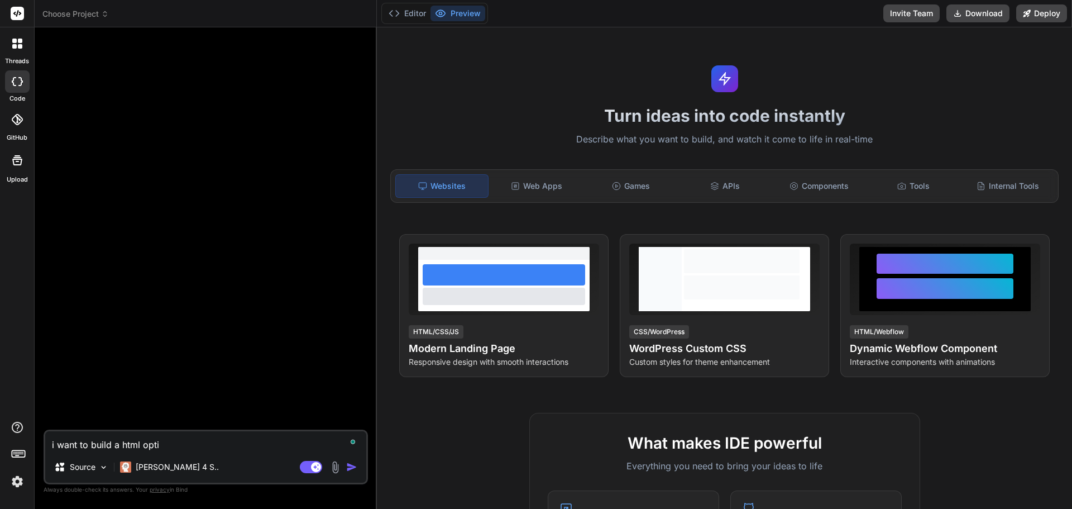
type textarea "x"
type textarea "i want to build a html optim"
type textarea "x"
type textarea "i want to build a html optimi"
type textarea "x"
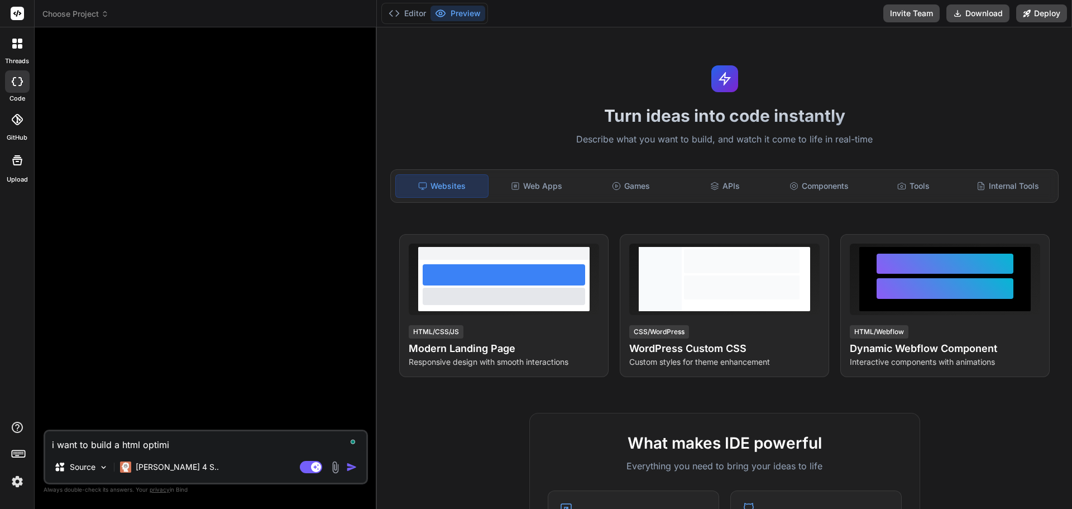
type textarea "i want to build a html optimiz"
type textarea "x"
type textarea "i want to build a html optimize"
type textarea "x"
type textarea "i want to build a html optimized"
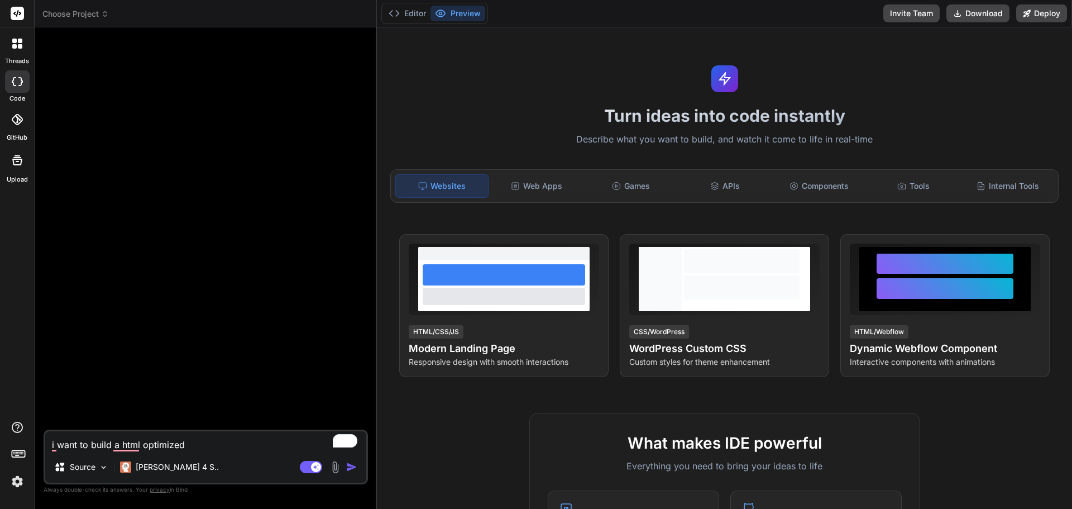
click at [23, 130] on div at bounding box center [17, 119] width 25 height 25
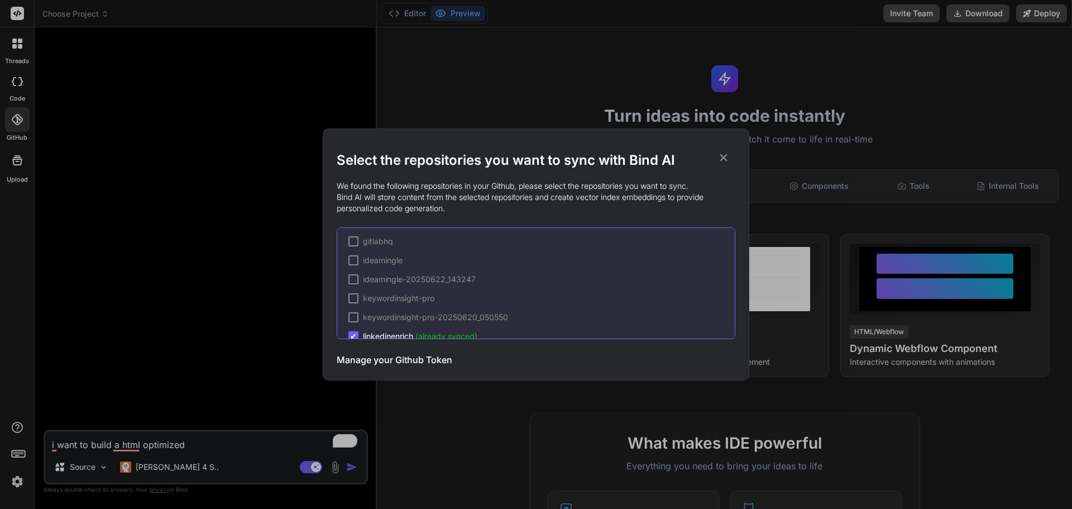
scroll to position [400, 0]
click at [351, 281] on span "✔" at bounding box center [353, 280] width 7 height 11
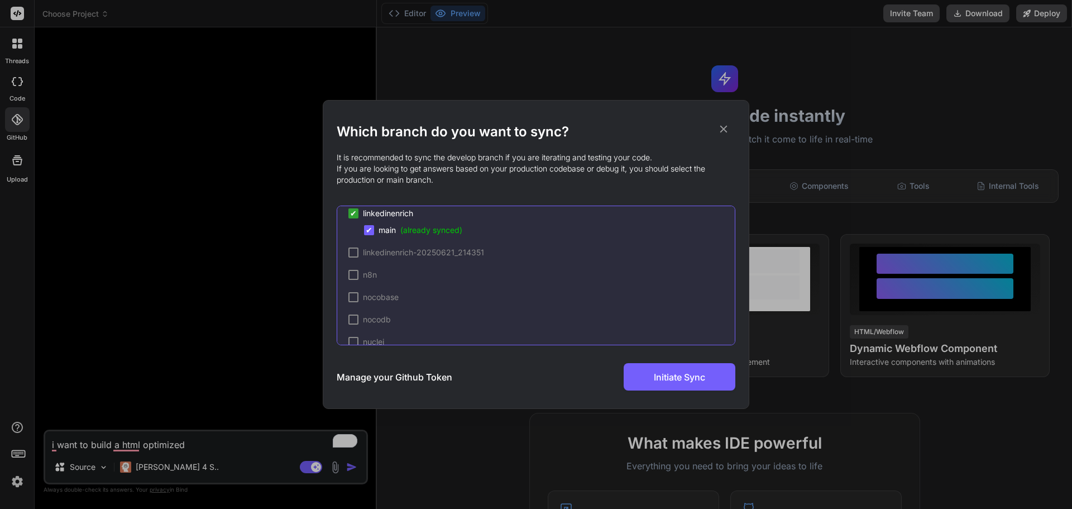
scroll to position [503, 0]
click at [370, 251] on span "✔" at bounding box center [369, 249] width 7 height 11
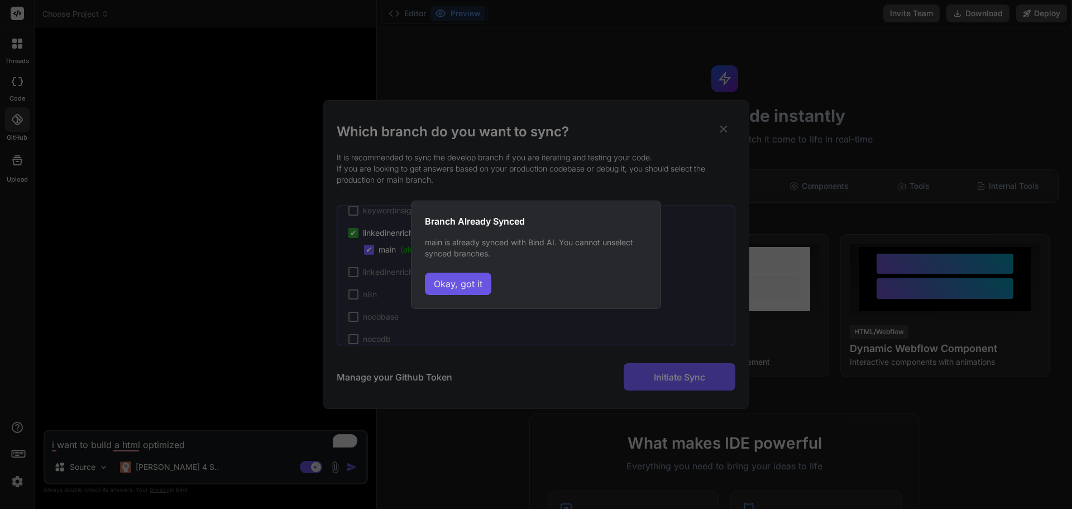
click at [465, 283] on button "Okay, got it" at bounding box center [458, 284] width 66 height 22
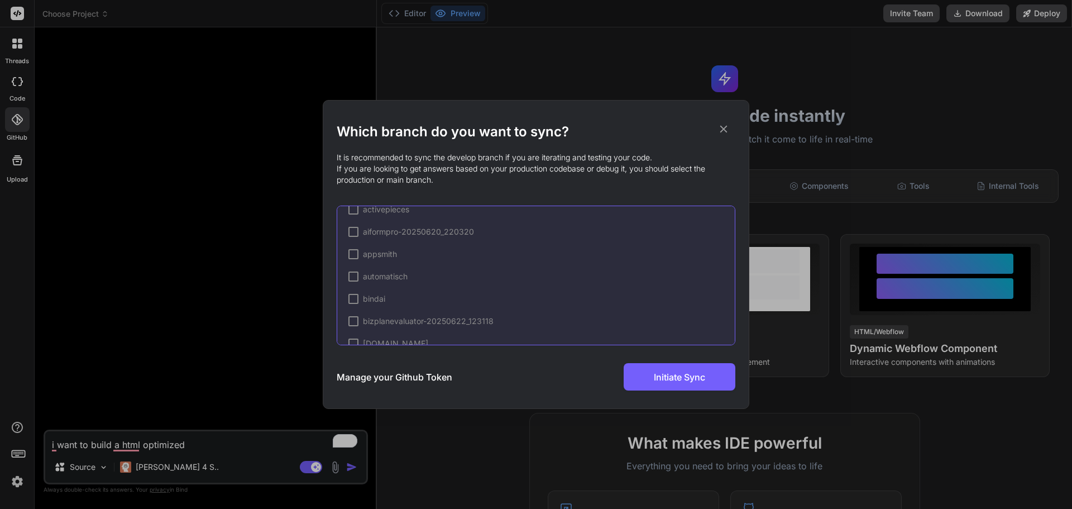
scroll to position [59, 0]
click at [441, 381] on h3 "Manage your Github Token" at bounding box center [395, 376] width 116 height 13
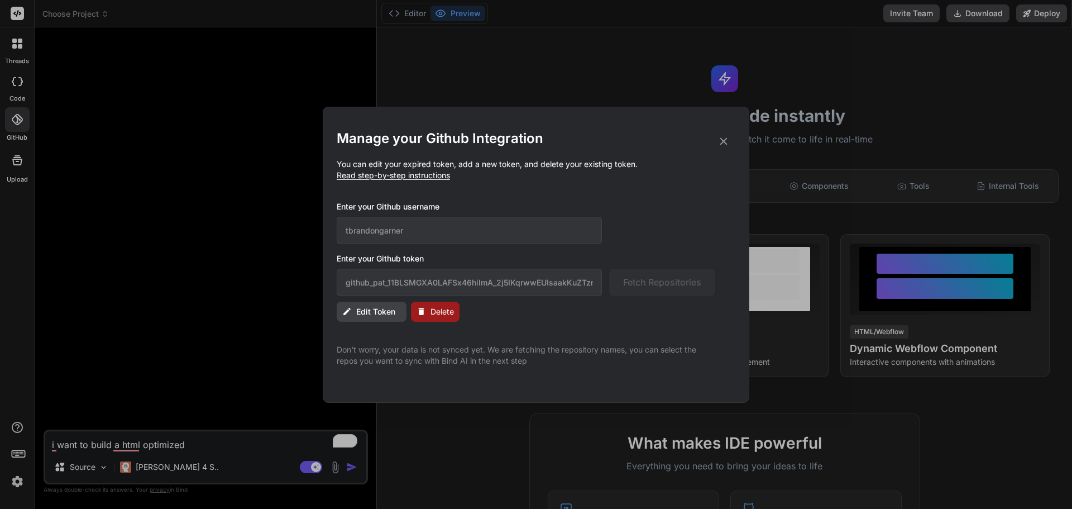
click at [379, 309] on span "Edit Token" at bounding box center [375, 311] width 39 height 11
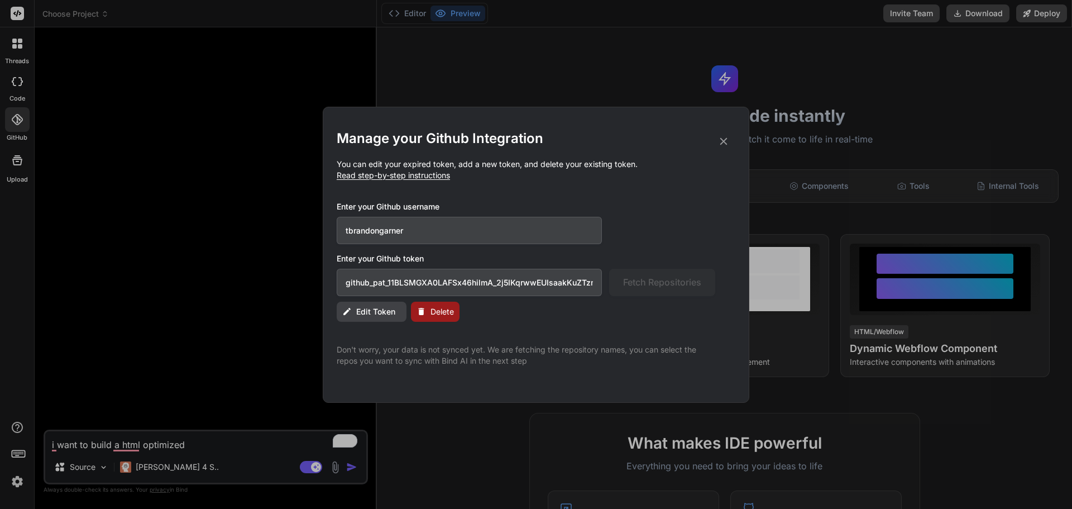
click at [587, 281] on input "github_pat_11BLSMGXA0LAFSx46hilmA_2j5IKqrwwEUIsaakKuZTzmVzgZ1WMToZCuymF6Ljk5wVD…" at bounding box center [469, 282] width 265 height 27
click at [664, 281] on div "github_pat_11BLSMGXA0LAFSx46hilmA_2j5IKqrwwEUIsaakKuZTzmVzgZ1WMToZCuymF6Ljk5wVD…" at bounding box center [526, 282] width 379 height 27
click at [441, 237] on input "tbrandongarner" at bounding box center [469, 230] width 265 height 27
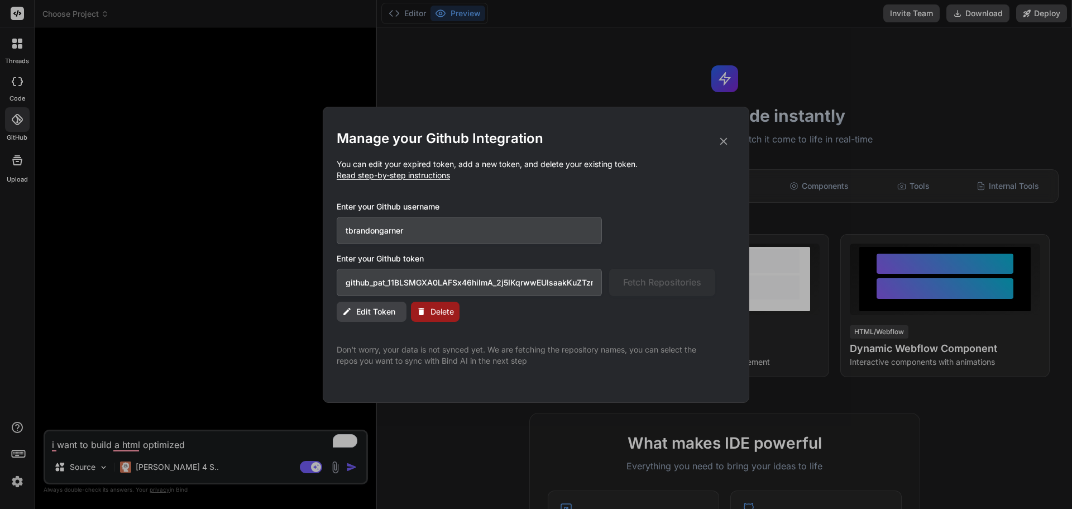
drag, startPoint x: 725, startPoint y: 141, endPoint x: 715, endPoint y: 169, distance: 29.9
click at [724, 142] on icon at bounding box center [724, 141] width 12 height 12
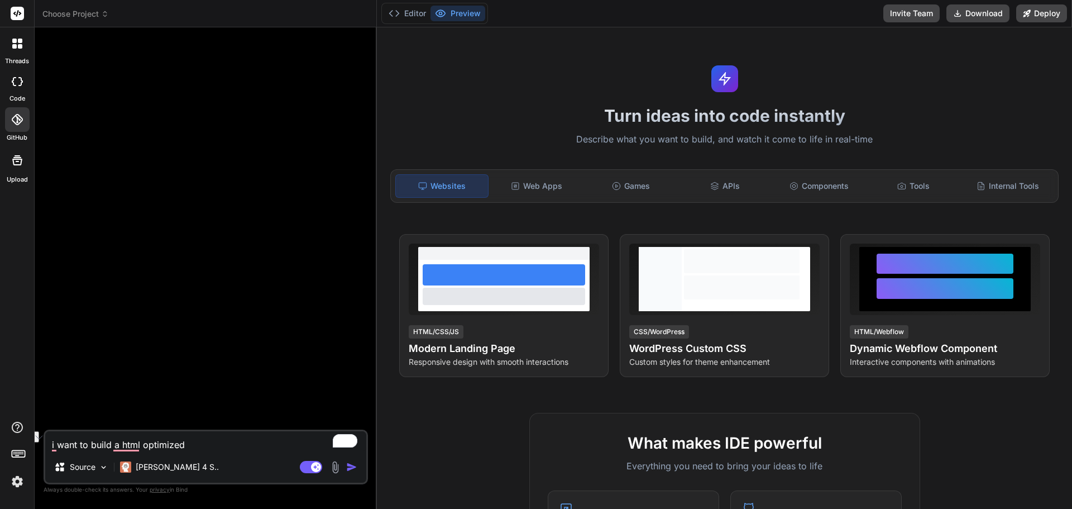
drag, startPoint x: 169, startPoint y: 446, endPoint x: 21, endPoint y: 446, distance: 148.0
click at [21, 446] on div "threads code GitHub Upload Choose Project Created with Pixso. Bind AI Web Searc…" at bounding box center [536, 254] width 1072 height 509
type textarea "x"
click at [164, 467] on p "Claude 4 S.." at bounding box center [177, 466] width 83 height 11
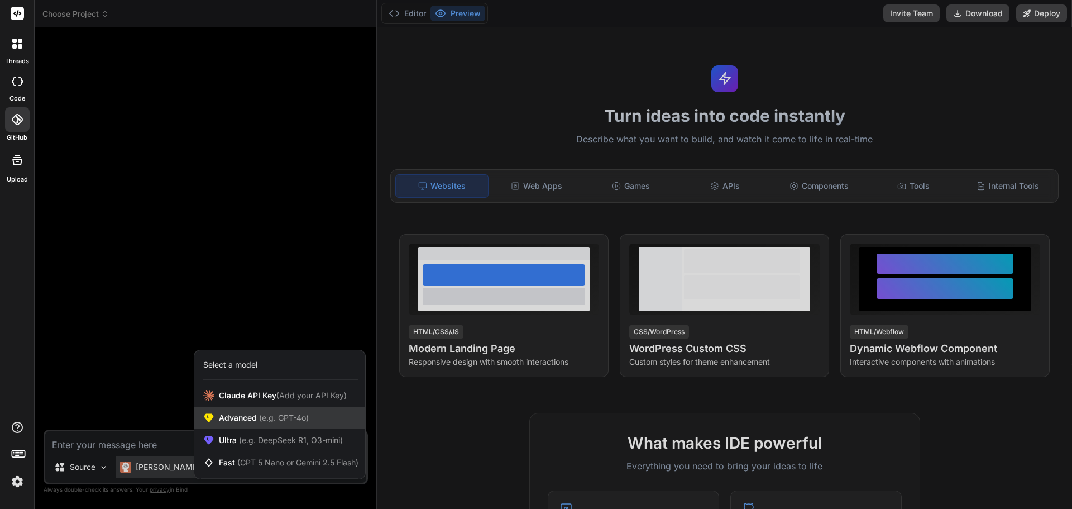
click at [257, 418] on span "(e.g. GPT-4o)" at bounding box center [283, 417] width 52 height 9
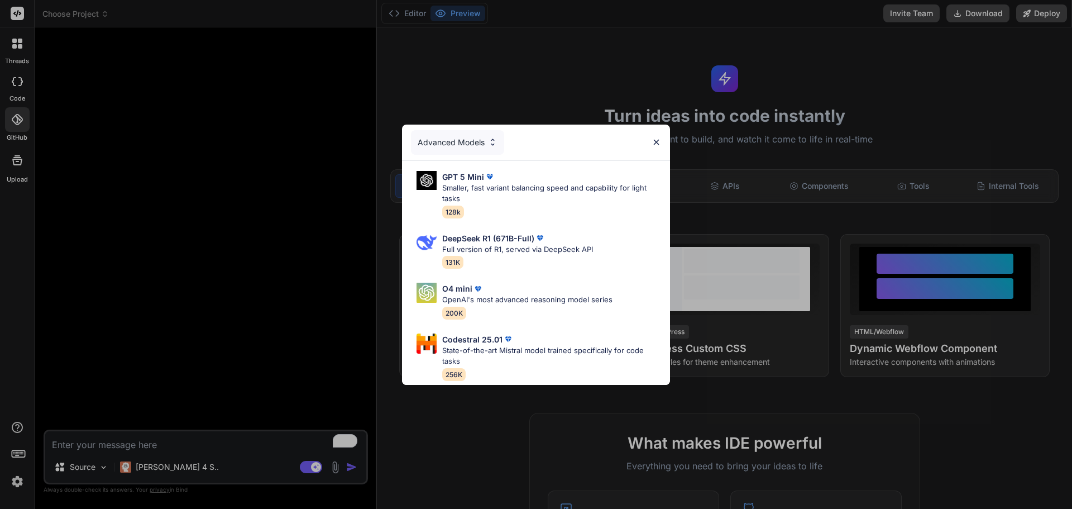
click at [494, 141] on img at bounding box center [492, 141] width 9 height 9
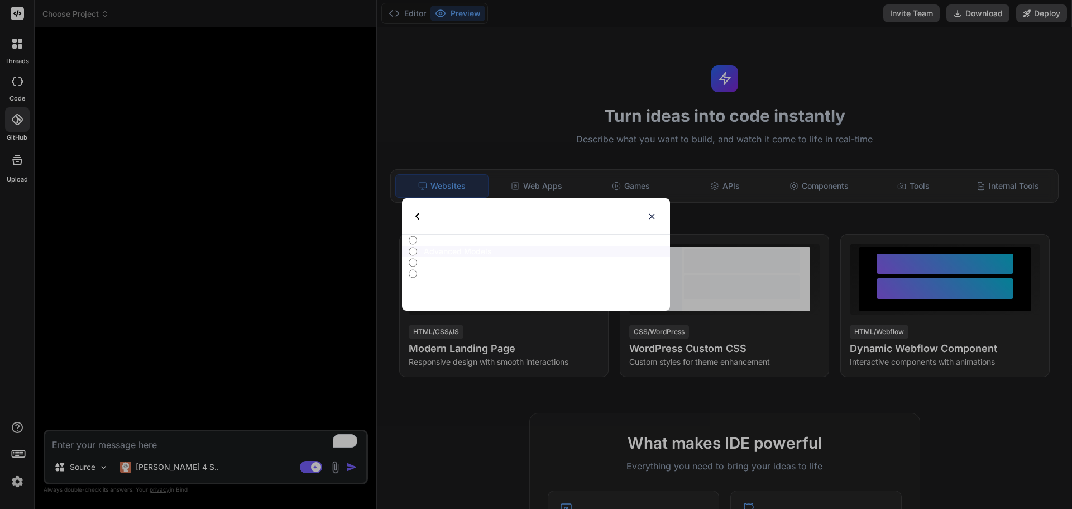
click at [421, 216] on div "Select type" at bounding box center [444, 216] width 59 height 36
click at [652, 212] on img at bounding box center [651, 216] width 9 height 9
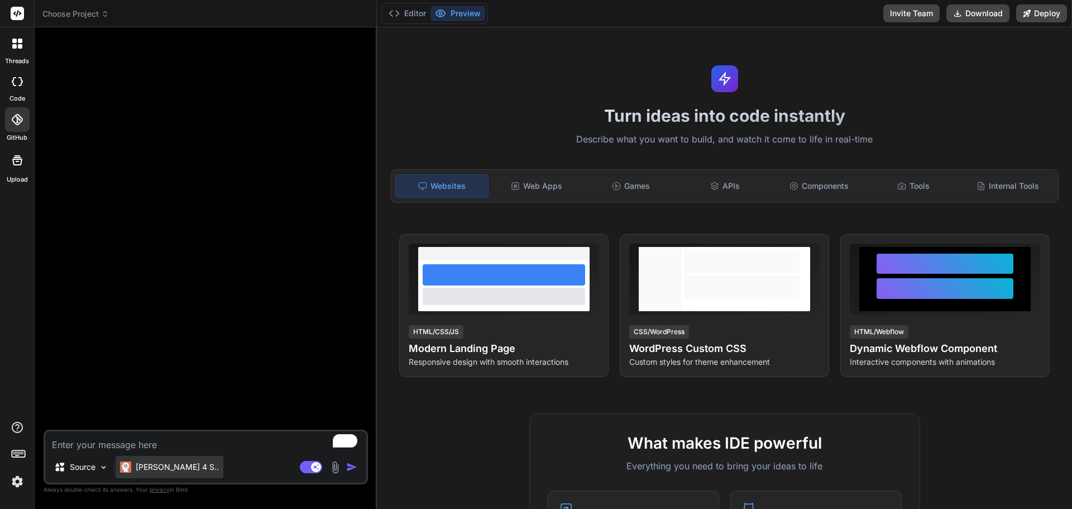
click at [142, 466] on p "Claude 4 S.." at bounding box center [177, 466] width 83 height 11
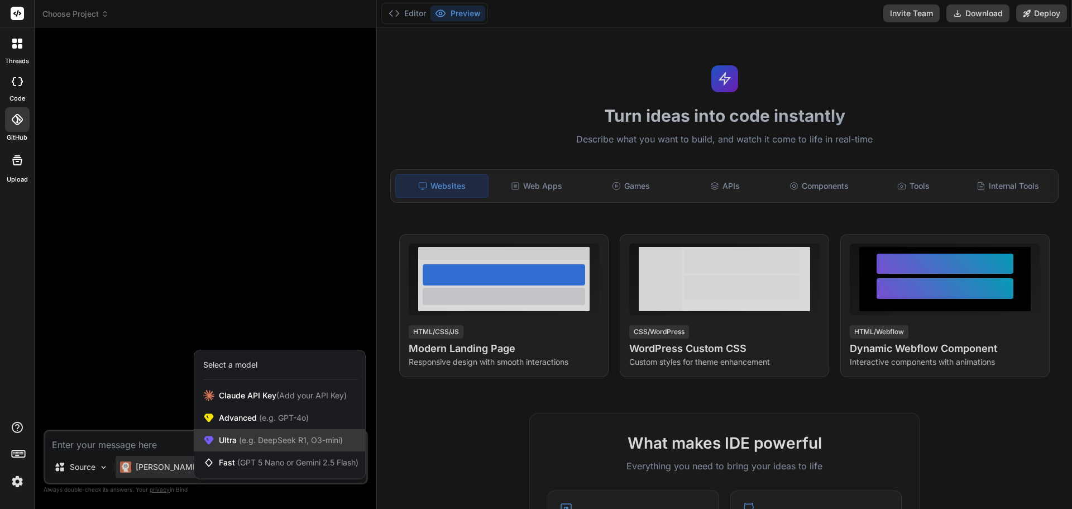
click at [246, 438] on span "(e.g. DeepSeek R1, O3-mini)" at bounding box center [290, 439] width 106 height 9
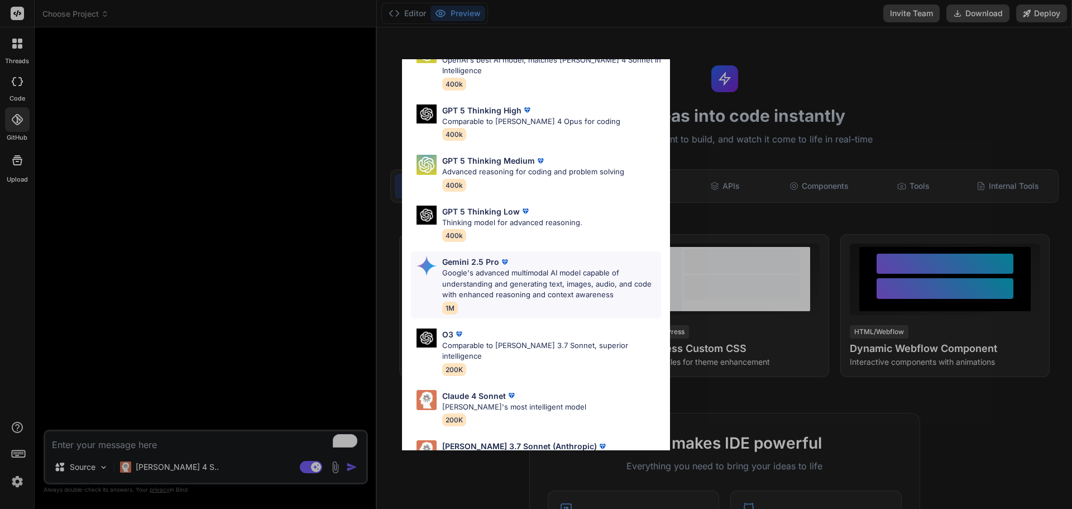
scroll to position [35, 0]
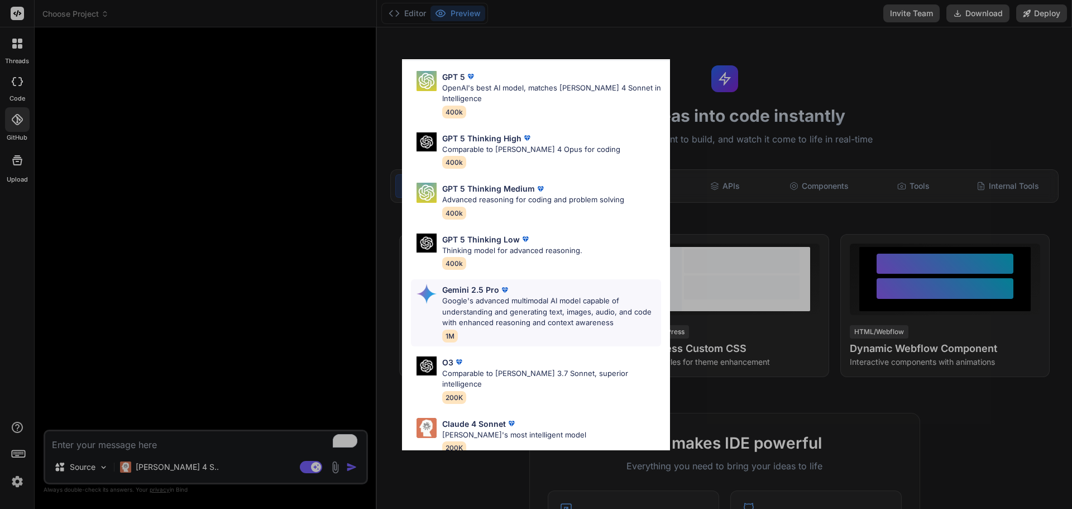
click at [538, 313] on p "Google's advanced multimodal AI model capable of understanding and generating t…" at bounding box center [551, 311] width 219 height 33
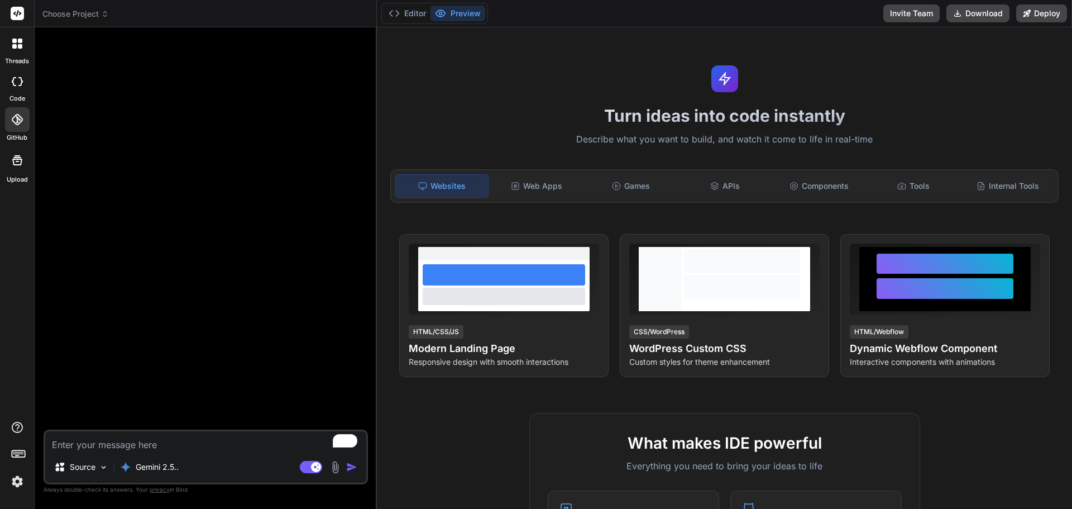
click at [137, 446] on textarea "To enrich screen reader interactions, please activate Accessibility in Grammarl…" at bounding box center [205, 441] width 321 height 20
click at [189, 443] on textarea "To enrich screen reader interactions, please activate Accessibility in Grammarl…" at bounding box center [205, 441] width 321 height 20
click at [331, 465] on img at bounding box center [335, 467] width 13 height 13
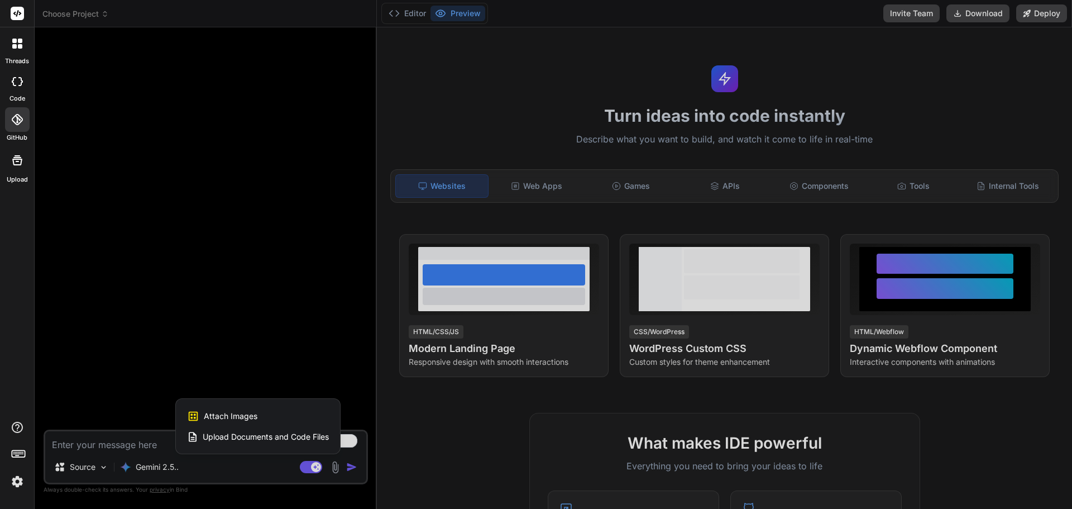
click at [228, 462] on div at bounding box center [536, 254] width 1072 height 509
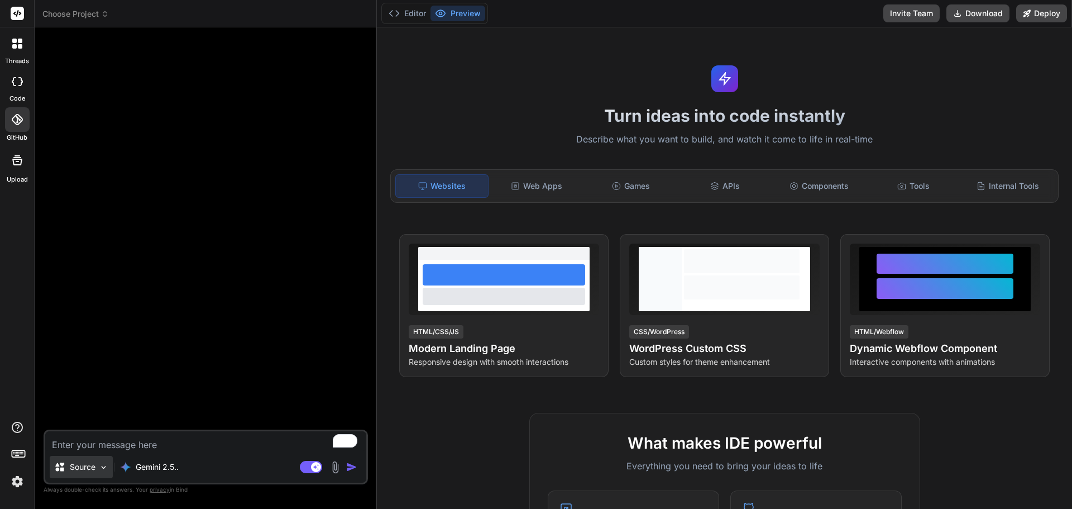
click at [94, 462] on p "Source" at bounding box center [83, 466] width 26 height 11
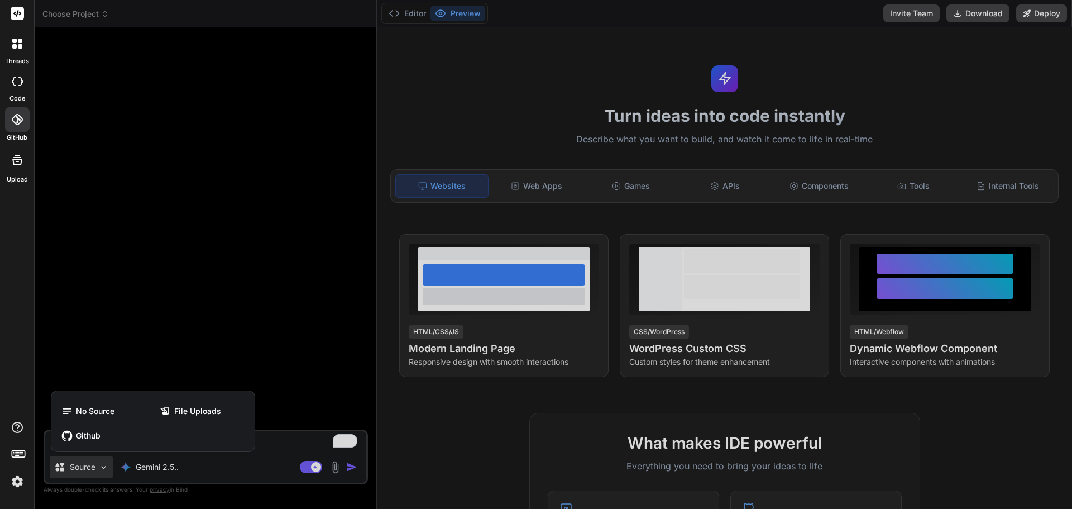
click at [243, 472] on div at bounding box center [536, 254] width 1072 height 509
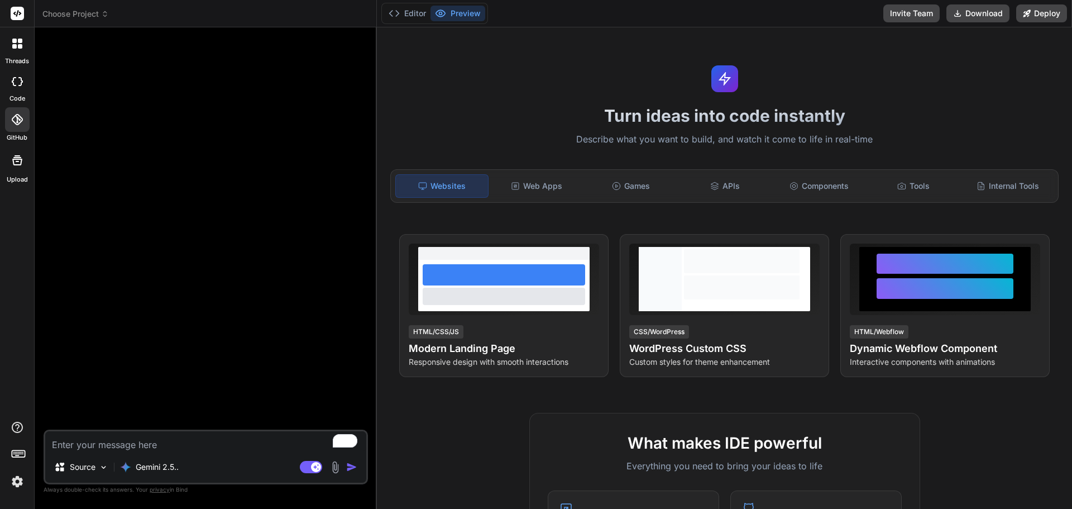
click at [125, 441] on textarea "To enrich screen reader interactions, please activate Accessibility in Grammarl…" at bounding box center [205, 441] width 321 height 20
type textarea "x"
type textarea "I"
type textarea "x"
type textarea "I"
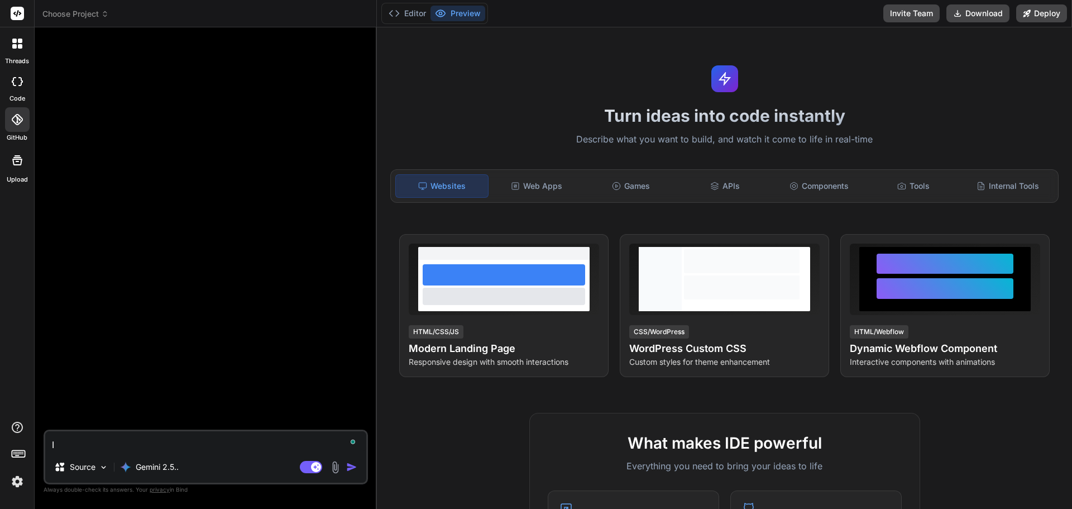
type textarea "x"
type textarea "I w"
type textarea "x"
type textarea "I wa"
type textarea "x"
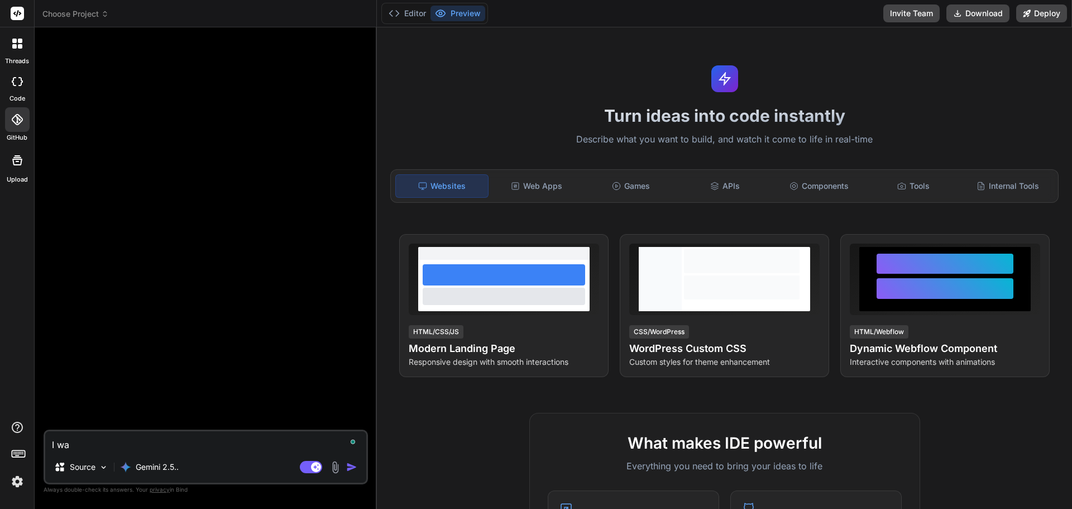
type textarea "I wan"
type textarea "x"
type textarea "I wantt"
type textarea "x"
type textarea "I wantt"
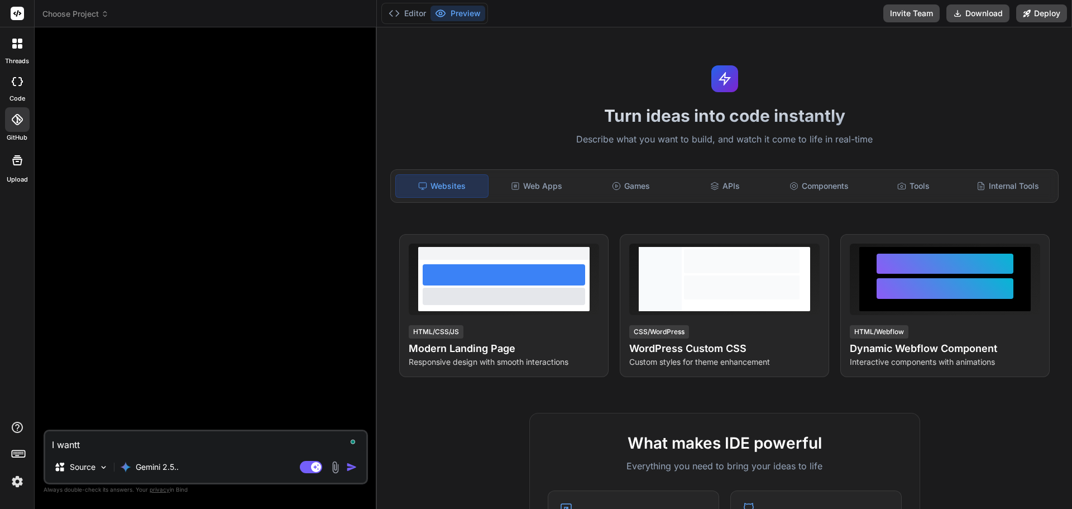
type textarea "x"
type textarea "I wantt o"
type textarea "x"
type textarea "I wantt o"
type textarea "x"
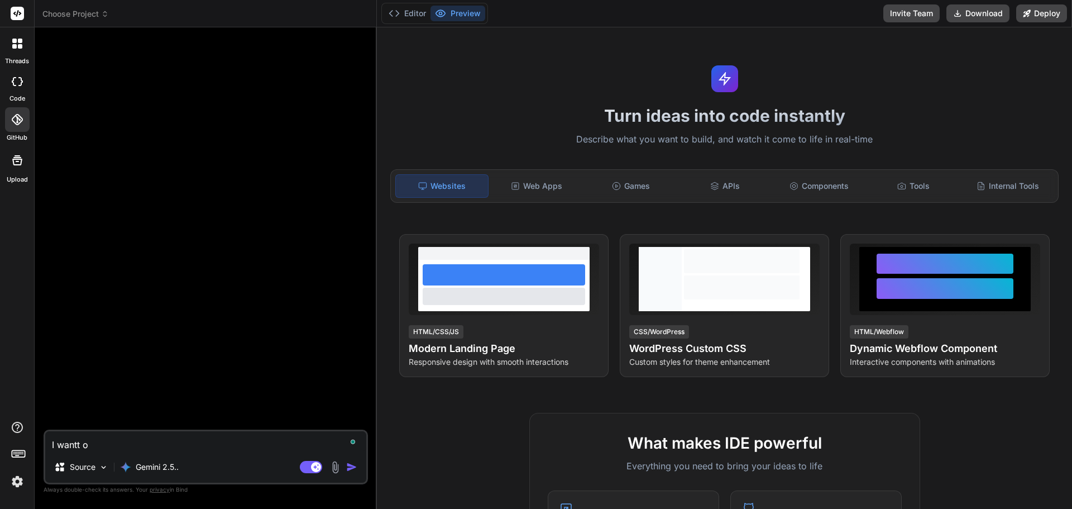
type textarea "I wantt o"
type textarea "x"
type textarea "I wantt"
type textarea "x"
type textarea "I wantt"
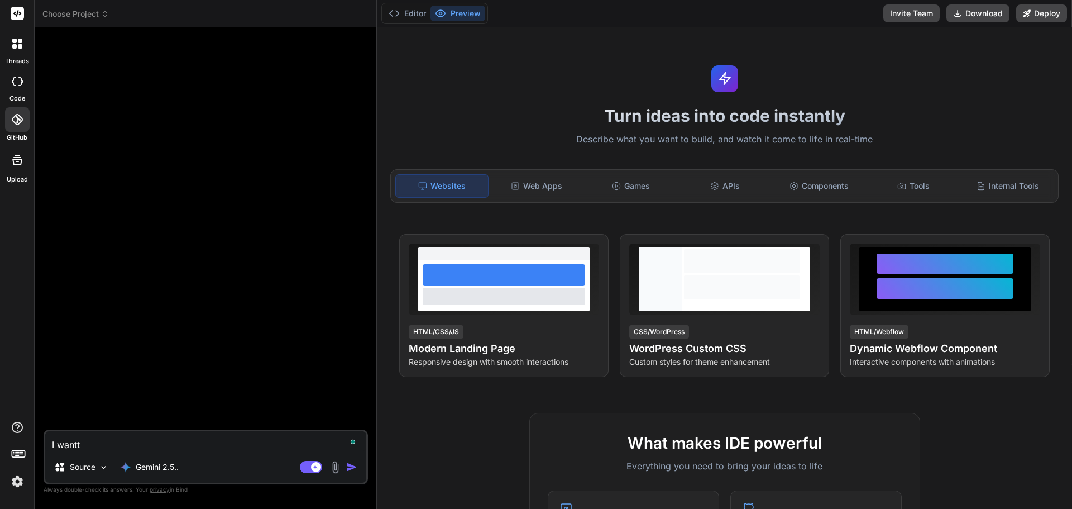
type textarea "x"
type textarea "I want"
type textarea "x"
type textarea "I want"
type textarea "x"
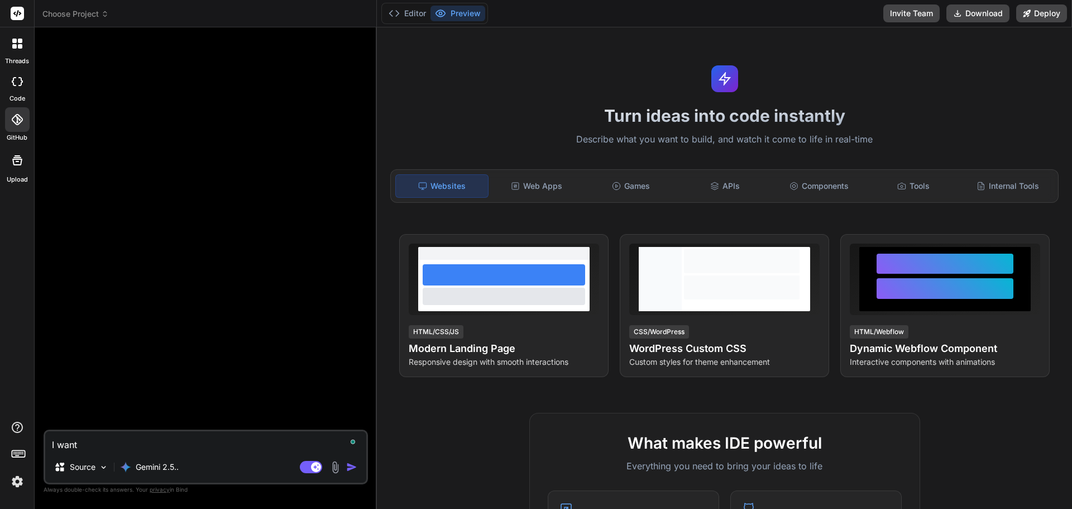
type textarea "I want t"
type textarea "x"
type textarea "I want to"
type textarea "x"
type textarea "I want to"
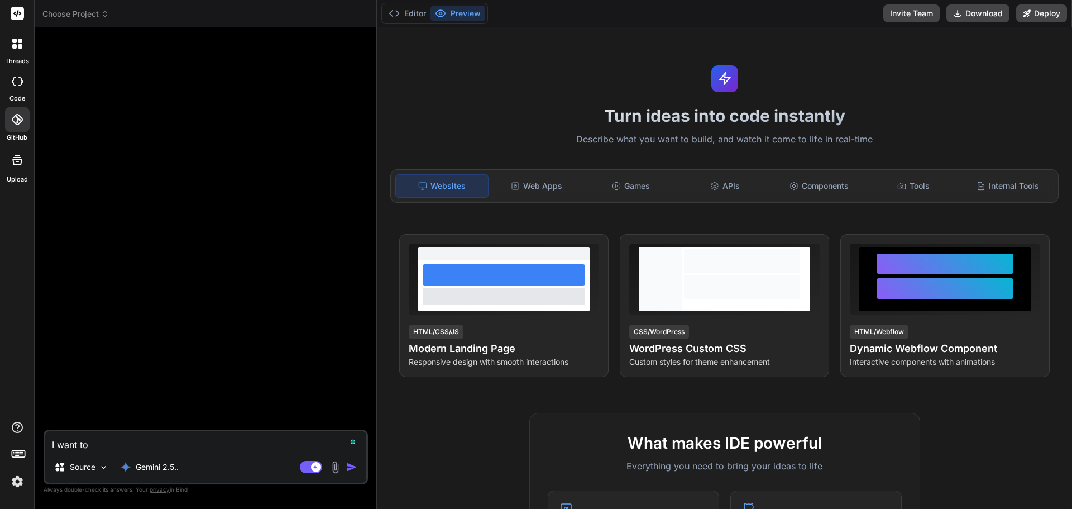
type textarea "x"
type textarea "I want to b"
type textarea "x"
type textarea "I want to bu"
type textarea "x"
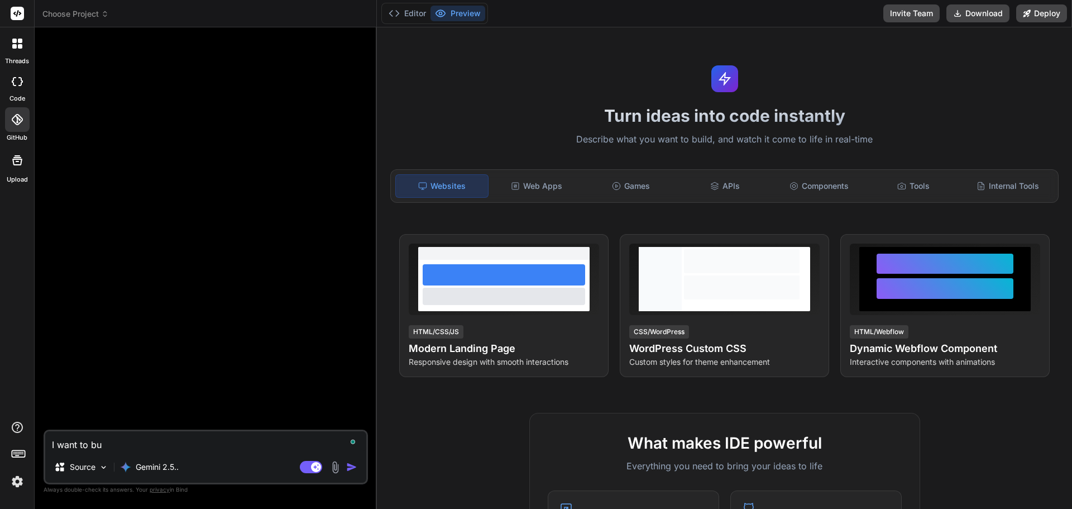
type textarea "I want to bui"
type textarea "x"
type textarea "I want to buil"
type textarea "x"
type textarea "I want to build"
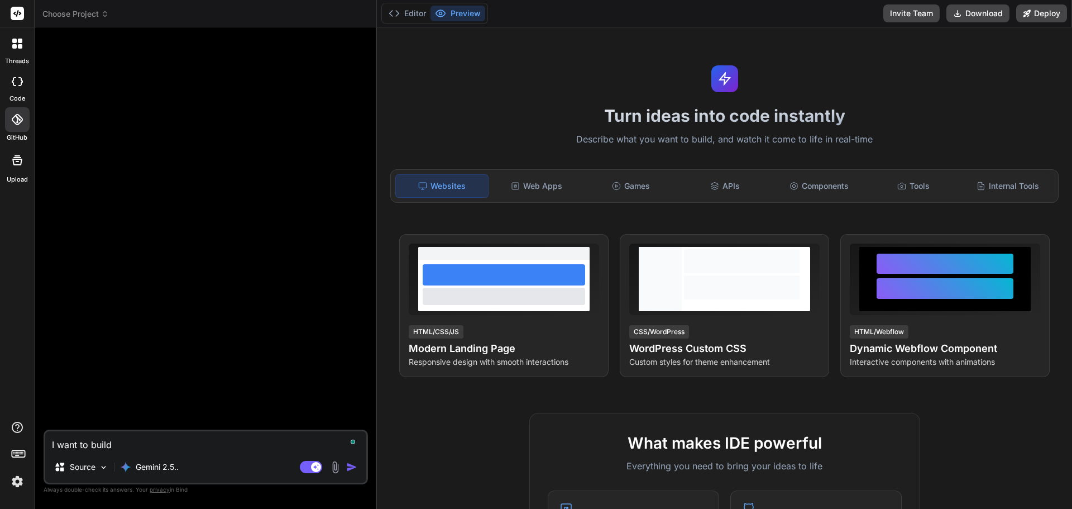
type textarea "x"
type textarea "I want to build"
type textarea "x"
type textarea "I want to build a"
type textarea "x"
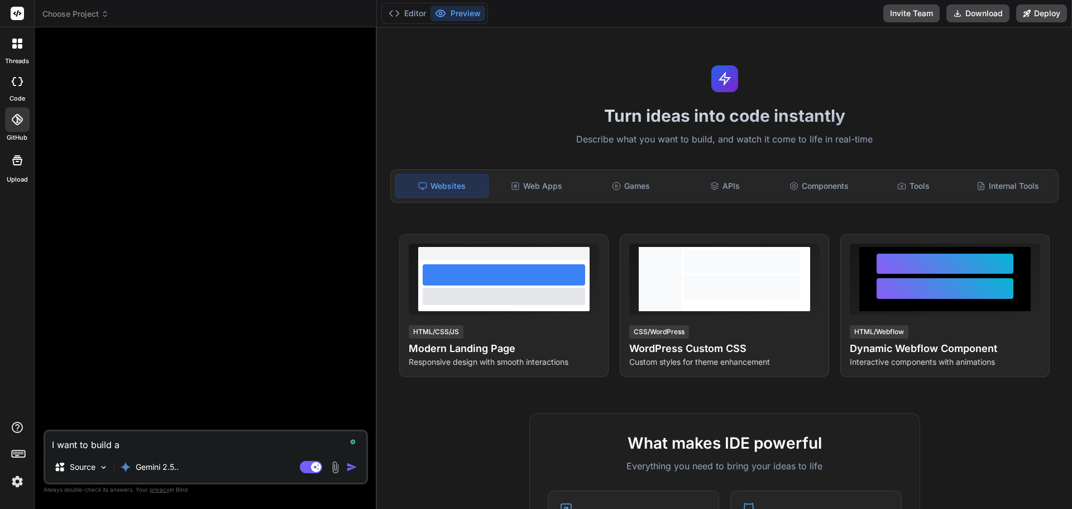
type textarea "I want to build a"
type textarea "x"
type textarea "I want to build a W"
type textarea "x"
type textarea "I want to build a We"
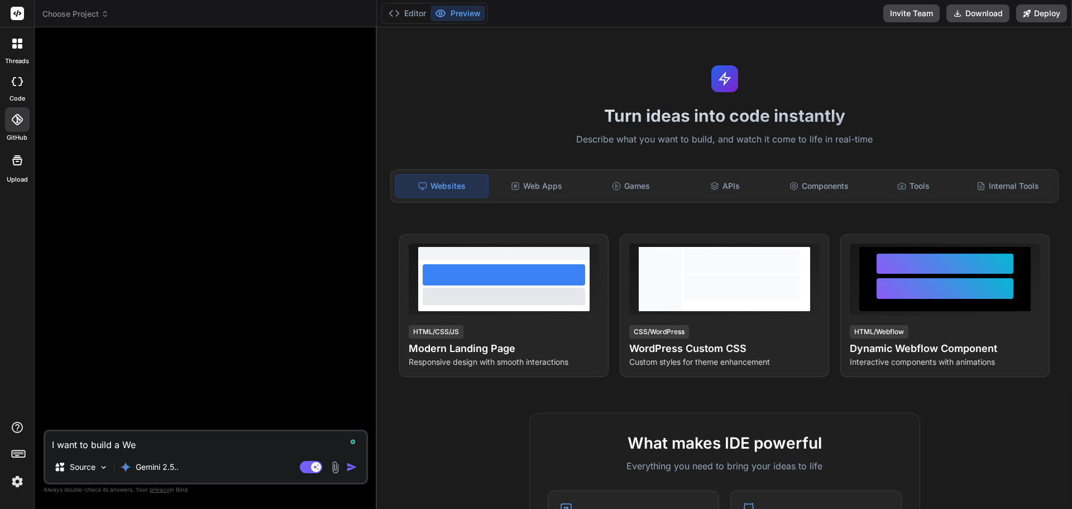
type textarea "x"
type textarea "I want to build a Web"
type textarea "x"
type textarea "I want to build a Web"
type textarea "x"
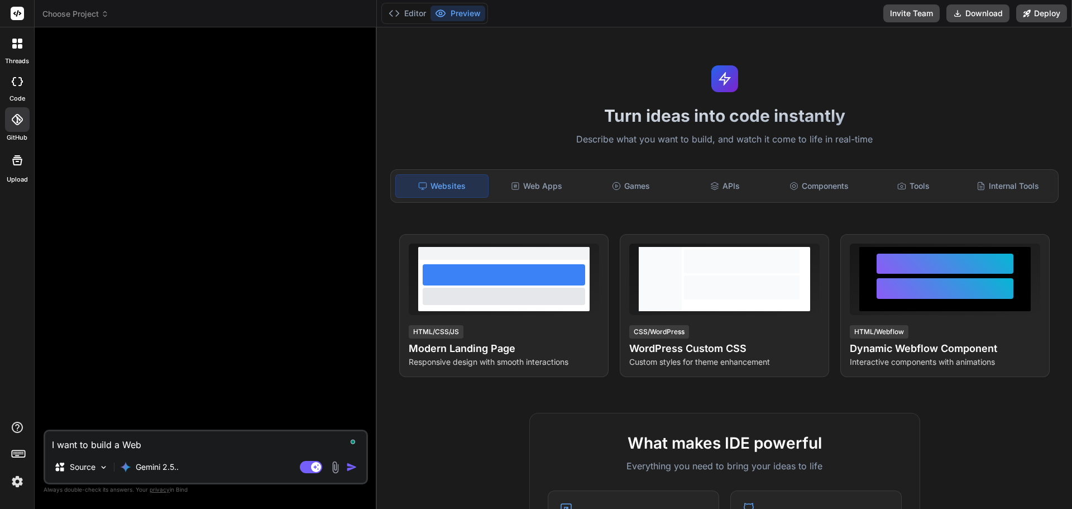
type textarea "I want to build a Web a"
type textarea "x"
type textarea "I want to build a Web ap"
type textarea "x"
type textarea "I want to build a Web app"
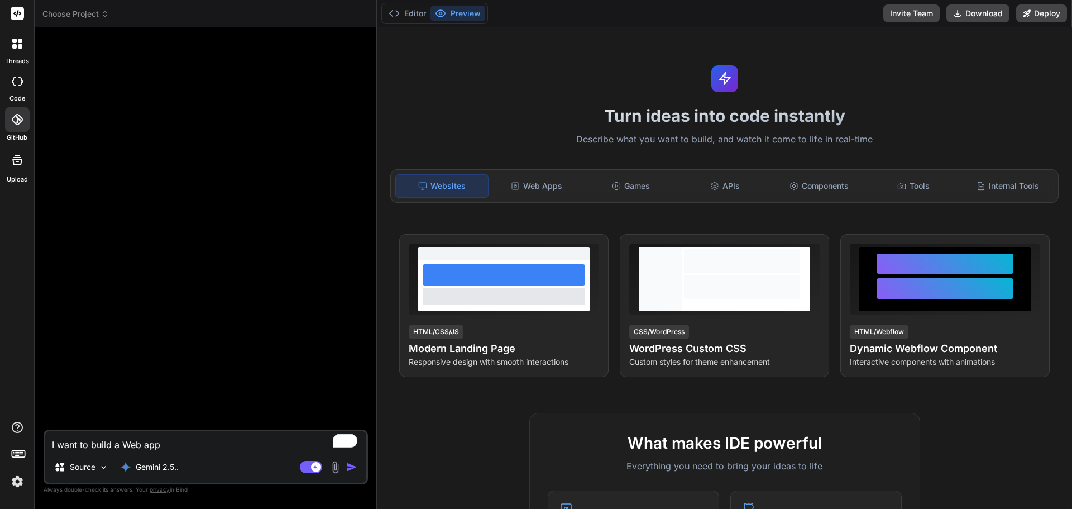
type textarea "x"
type textarea "I want to build a Web app"
type textarea "x"
type textarea "I want to build a Web app t"
type textarea "x"
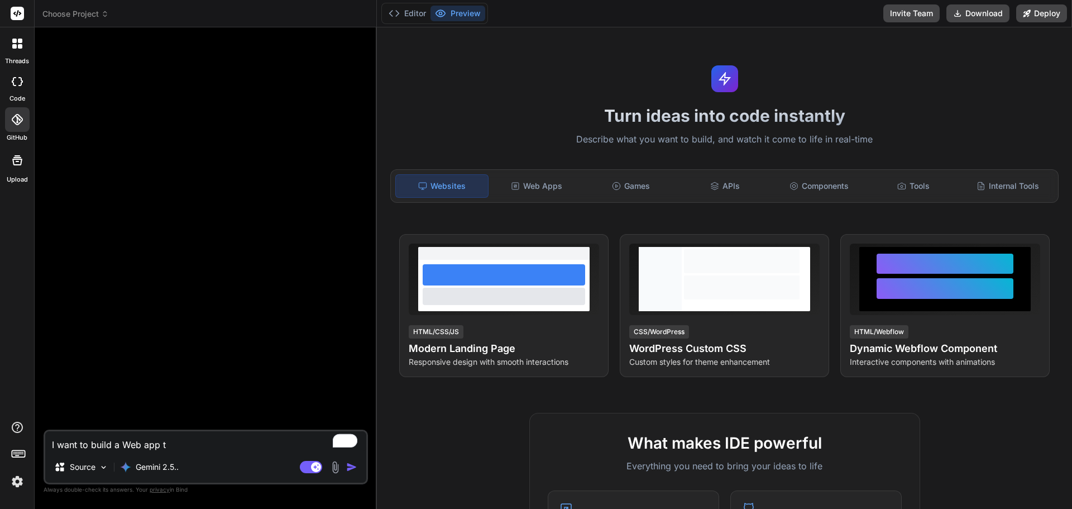
type textarea "I want to build a Web app th"
type textarea "x"
type textarea "I want to build a Web app tha"
type textarea "x"
type textarea "I want to build a Web app that"
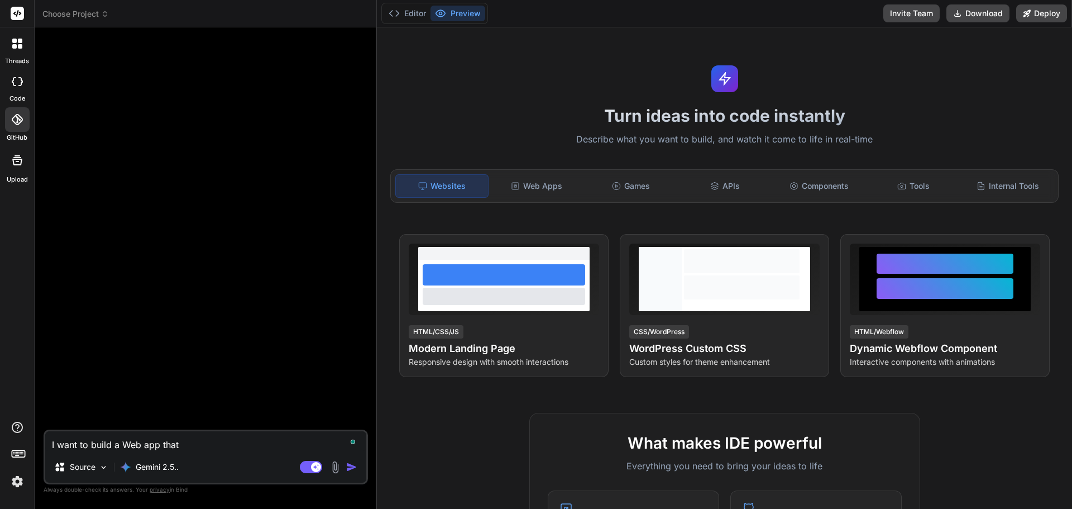
type textarea "x"
type textarea "I want to build a Web app that"
type textarea "x"
type textarea "I want to build a Web app that c"
type textarea "x"
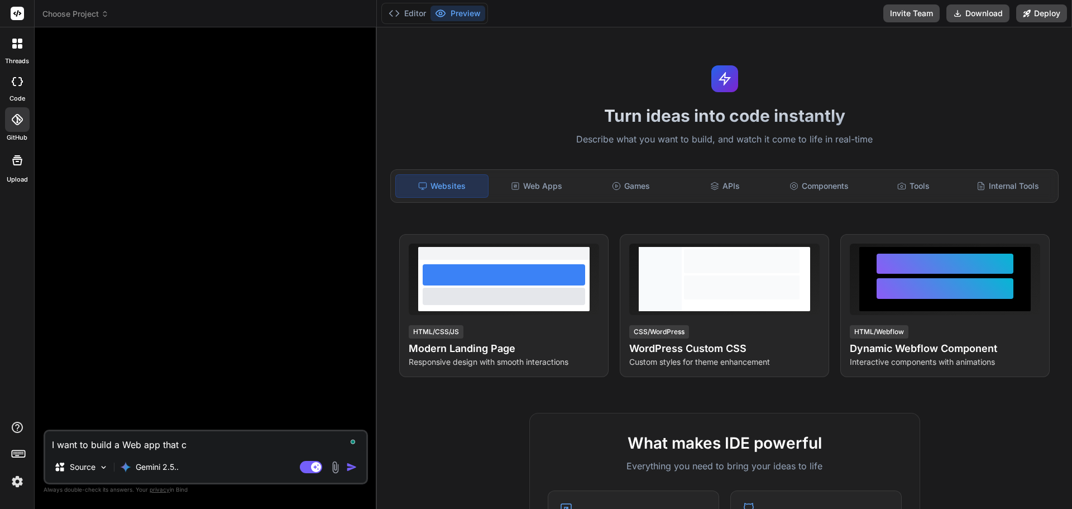
type textarea "I want to build a Web app that ca"
type textarea "x"
type textarea "I want to build a Web app that can"
type textarea "x"
type textarea "I want to build a Web app that can"
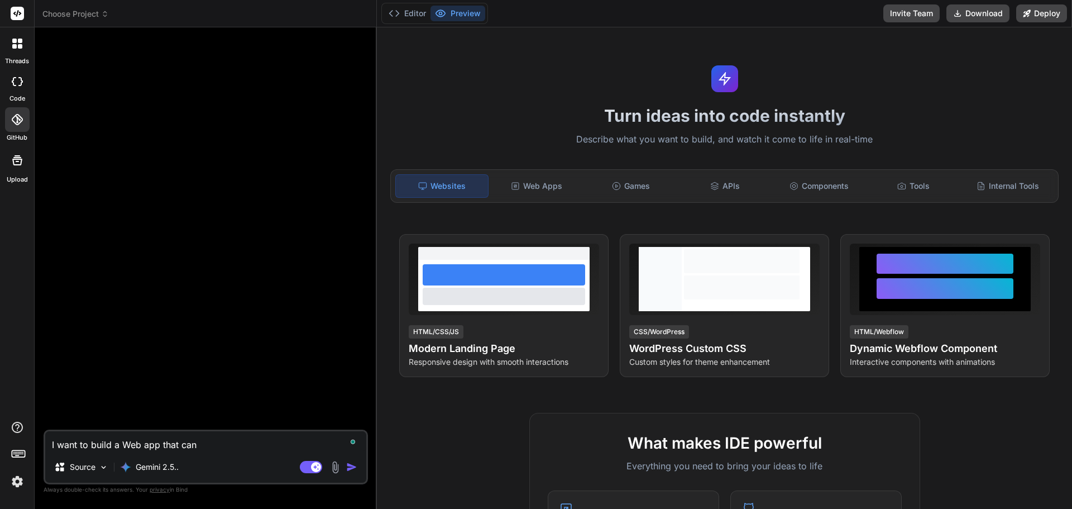
type textarea "x"
type textarea "I want to build a Web app that can b"
type textarea "x"
type textarea "I want to build a Web app that can be"
type textarea "x"
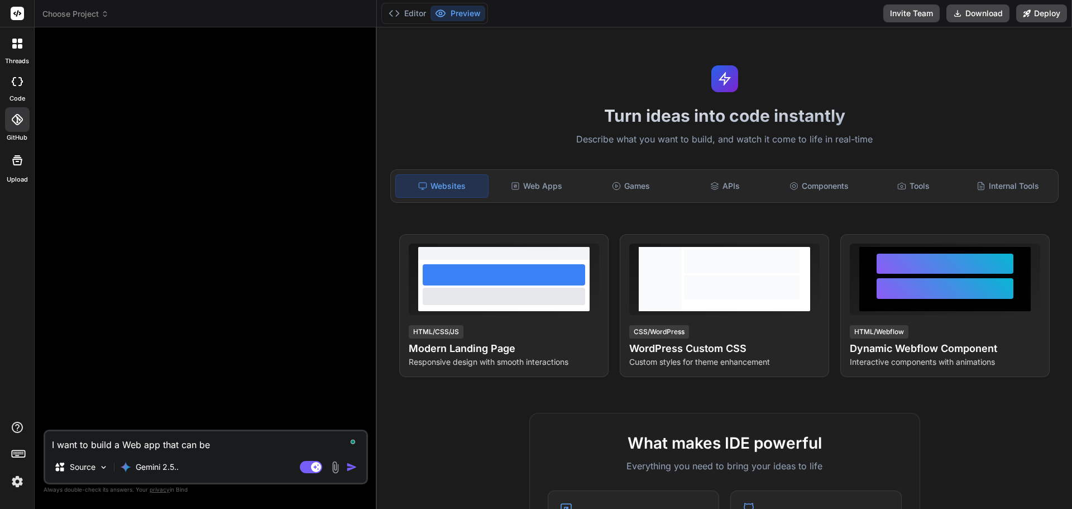
type textarea "I want to build a Web app that can be"
type textarea "x"
type textarea "I want to build a Web app that can be us"
type textarea "x"
type textarea "I want to build a Web app that can be use"
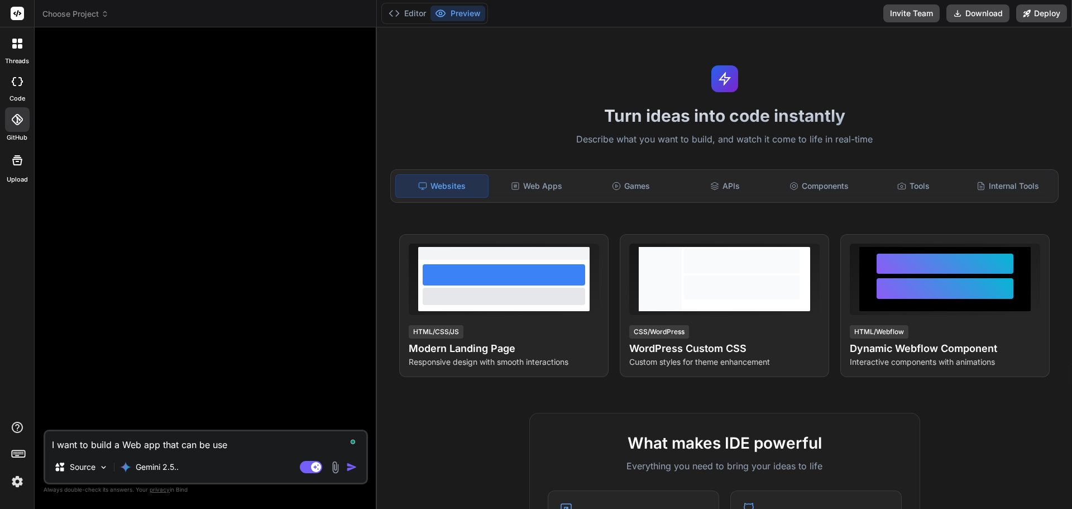
type textarea "x"
type textarea "I want to build a Web app that can be used"
type textarea "x"
type textarea "I want to build a Web app that can be used t"
type textarea "x"
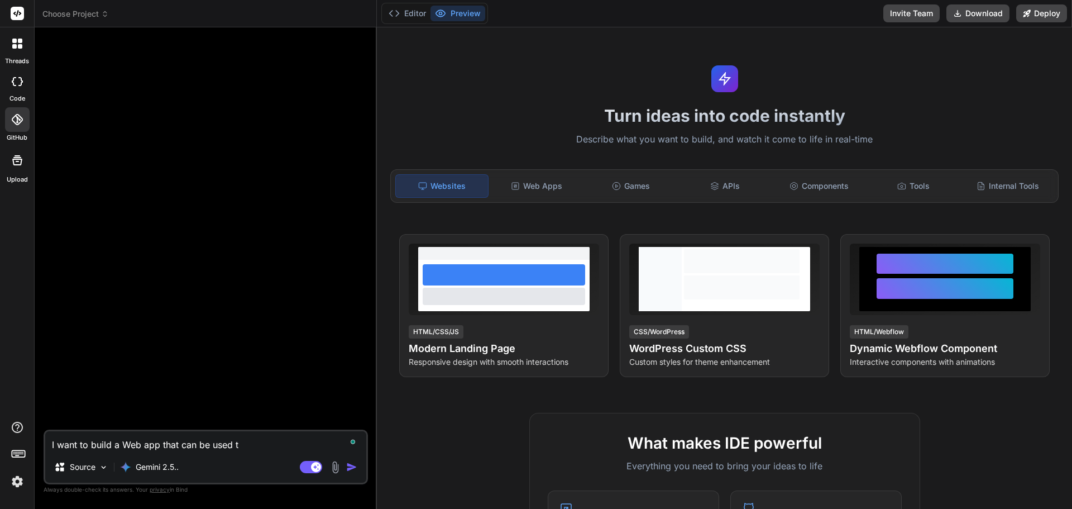
type textarea "I want to build a Web app that can be used to"
type textarea "x"
type textarea "I want to build a Web app that can be used to"
type textarea "x"
type textarea "I want to build a Web app that can be used to g"
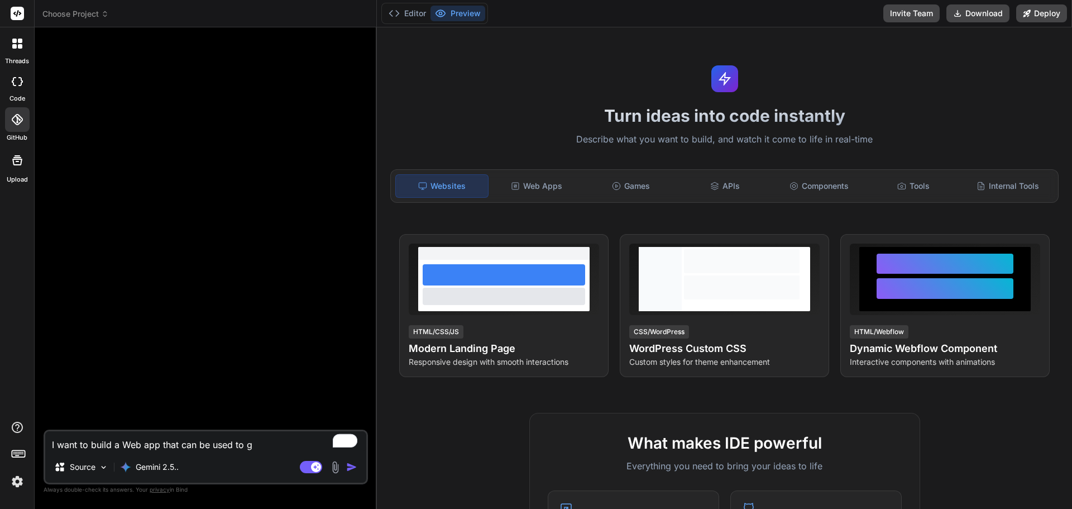
type textarea "x"
type textarea "I want to build a Web app that can be used to ge"
type textarea "x"
type textarea "I want to build a Web app that can be used to gen"
type textarea "x"
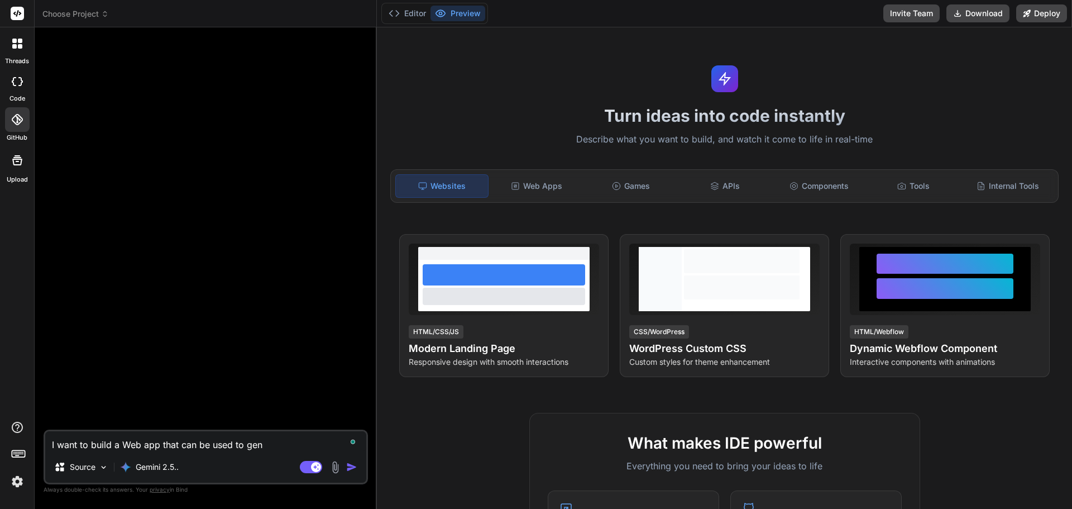
type textarea "I want to build a Web app that can be used to gene"
type textarea "x"
type textarea "I want to build a Web app that can be used to gener"
type textarea "x"
type textarea "I want to build a Web app that can be used to genera"
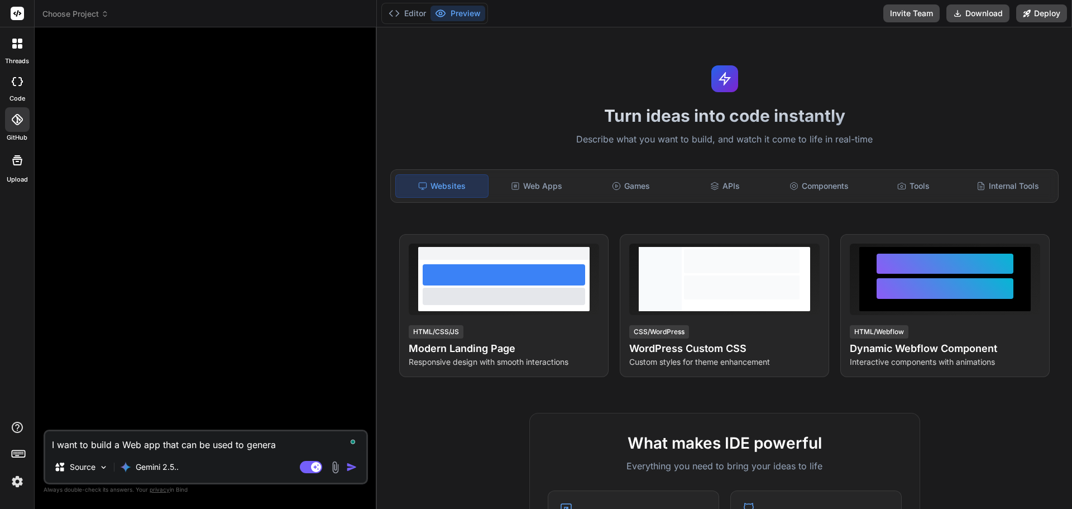
type textarea "x"
type textarea "I want to build a Web app that can be used to generat"
type textarea "x"
type textarea "I want to build a Web app that can be used to generate"
type textarea "x"
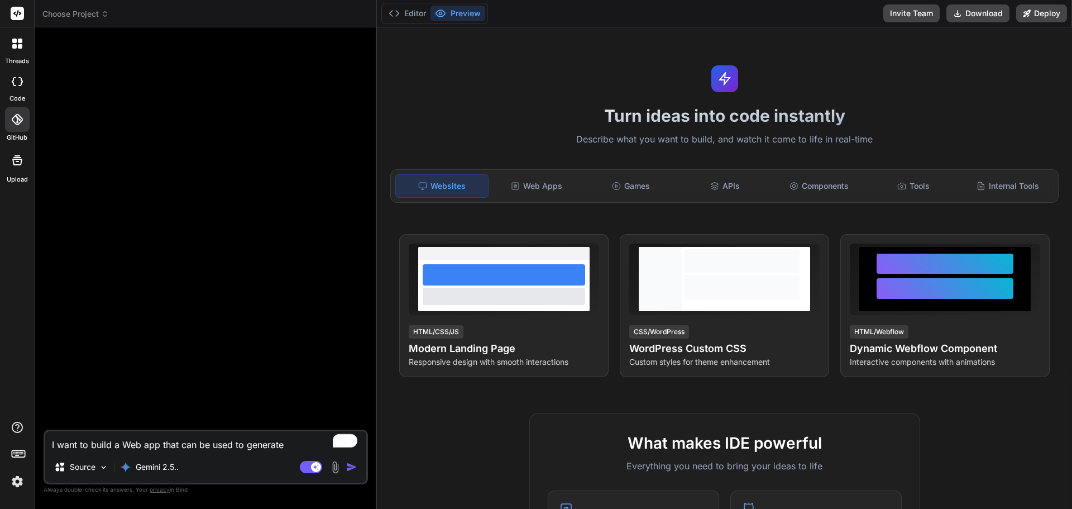
type textarea "I want to build a Web app that can be used to generate"
type textarea "x"
type textarea "I want to build a Web app that can be used to generate S"
type textarea "x"
type textarea "I want to build a Web app that can be used to generate SE"
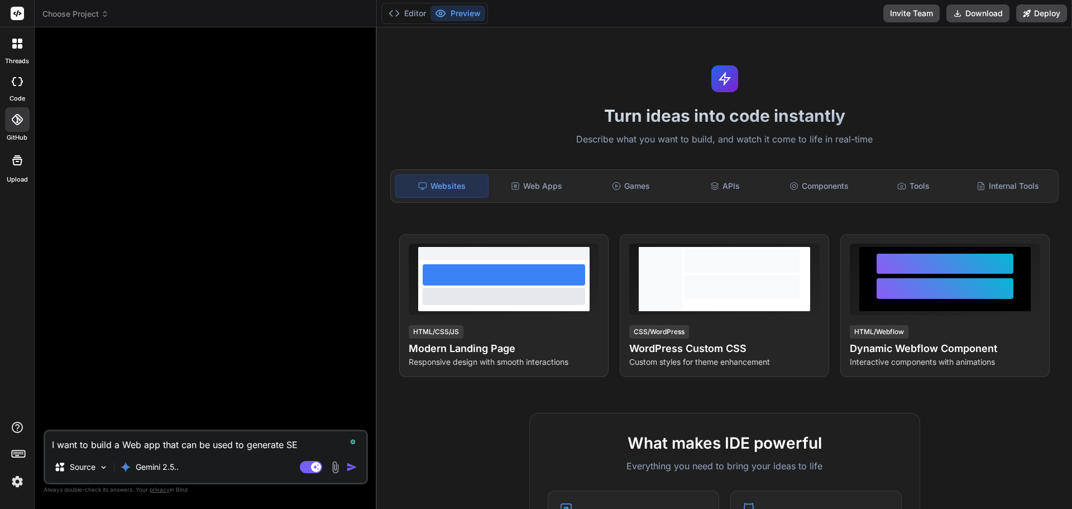
type textarea "x"
type textarea "I want to build a Web app that can be used to generate SEO"
type textarea "x"
type textarea "I want to build a Web app that can be used to generate SEO"
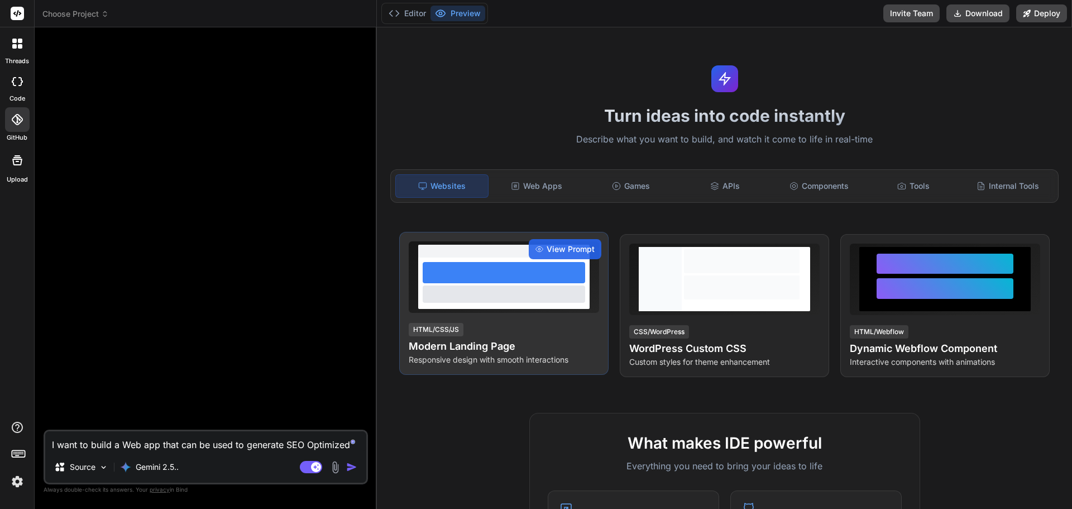
click at [462, 324] on div "HTML/CSS/JS" at bounding box center [436, 329] width 55 height 13
click at [548, 251] on span "View Prompt" at bounding box center [571, 248] width 48 height 11
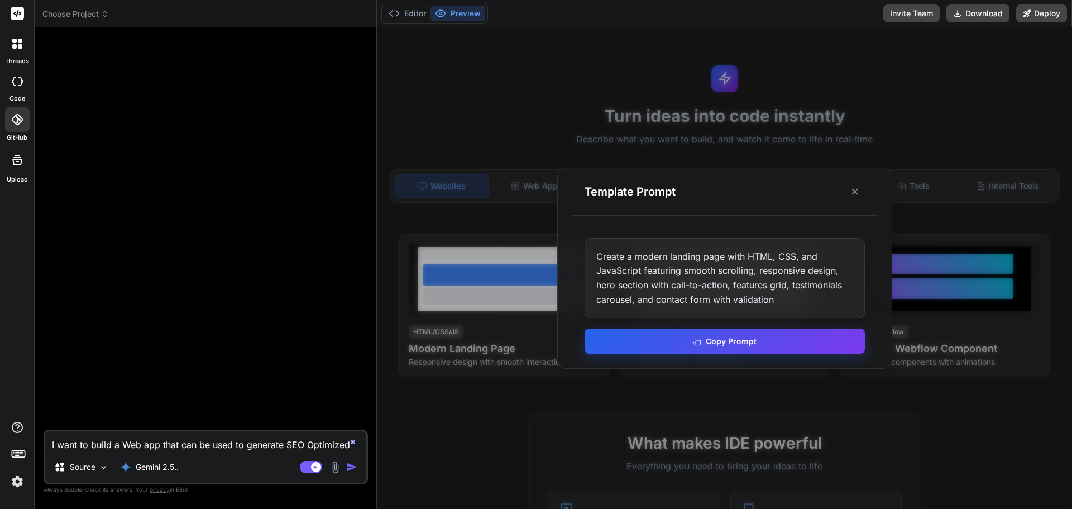
click at [752, 342] on button "Copy Prompt" at bounding box center [725, 340] width 280 height 25
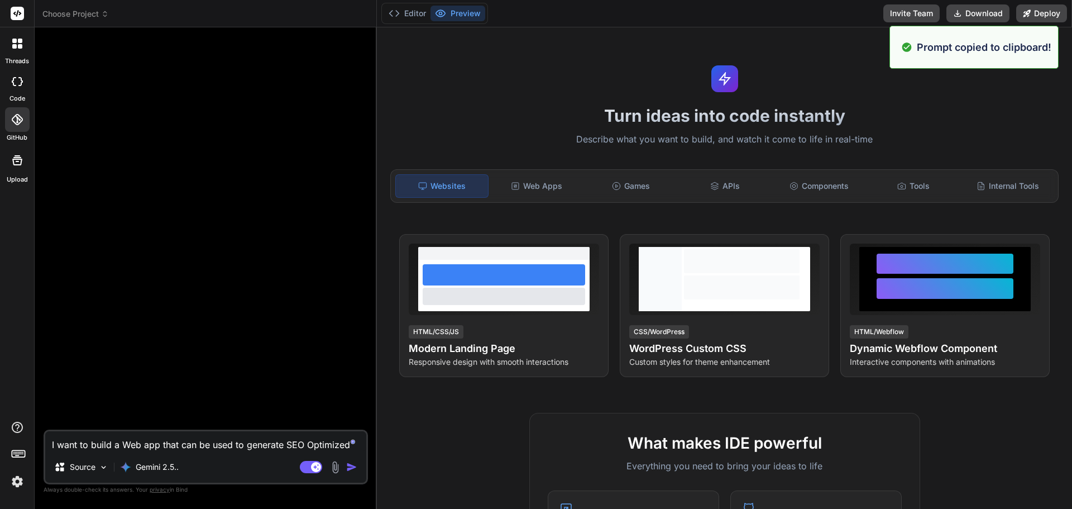
click at [199, 443] on textarea "I want to build a Web app that can be used to generate SEO Optimized" at bounding box center [205, 441] width 321 height 20
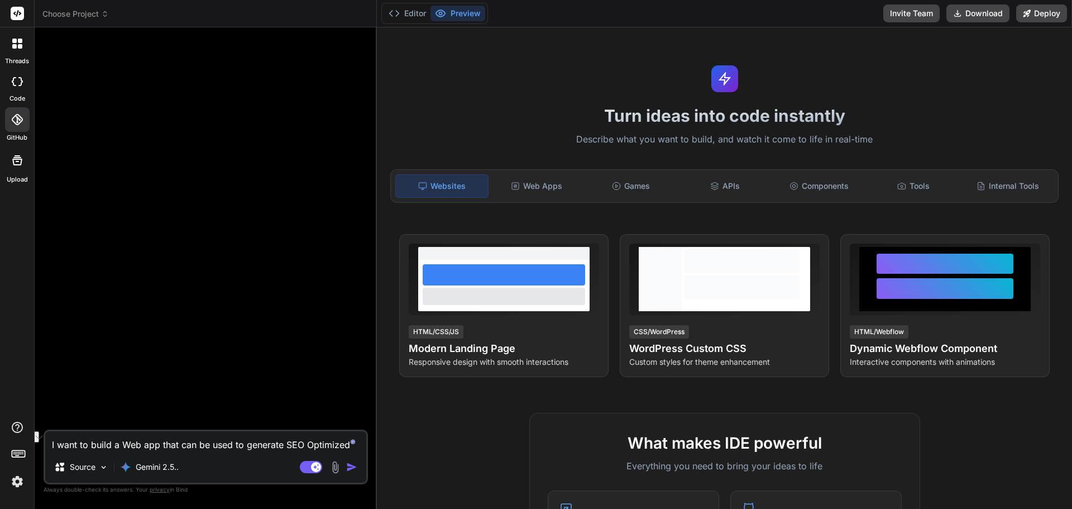
paste textarea "Create a modern landing page with HTML, CSS, and JavaScript featuring smooth sc…"
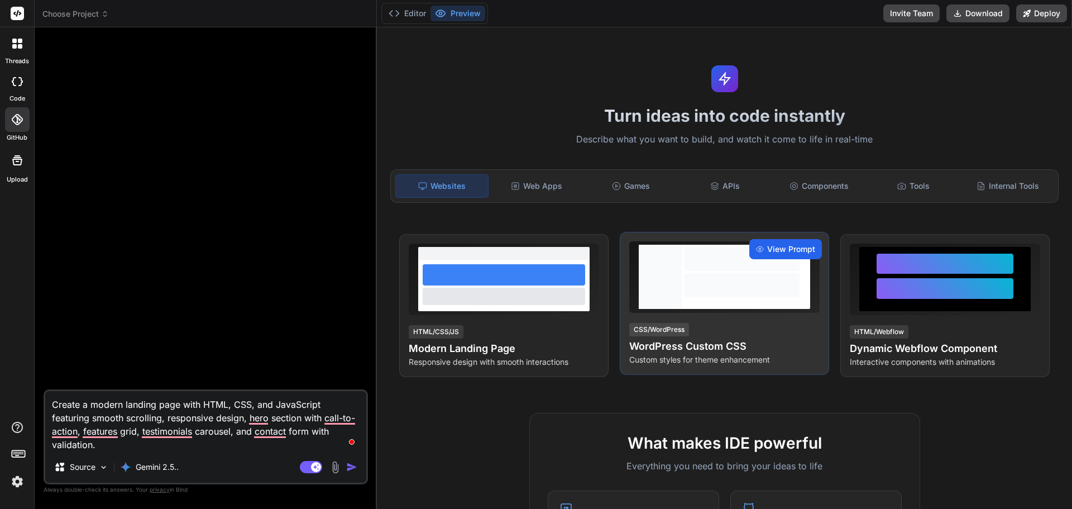
click at [785, 246] on span "View Prompt" at bounding box center [791, 248] width 48 height 11
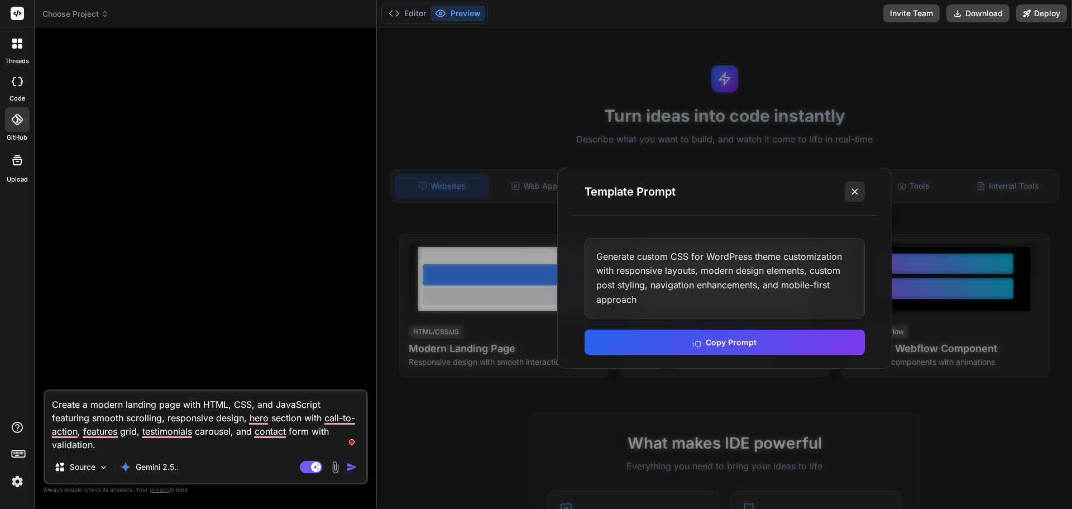
click at [854, 186] on icon at bounding box center [854, 191] width 11 height 11
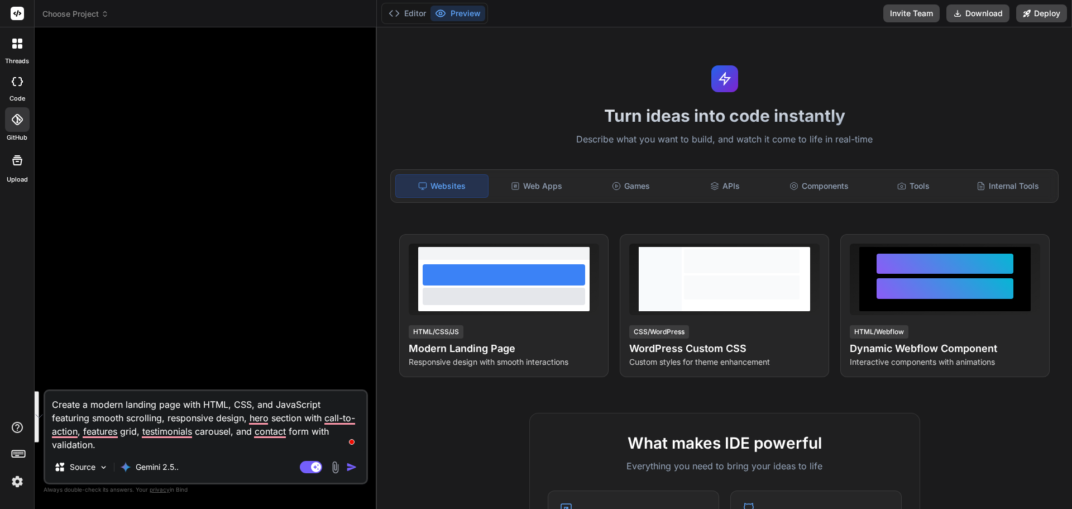
drag, startPoint x: 118, startPoint y: 441, endPoint x: 34, endPoint y: 396, distance: 94.9
click at [34, 396] on div "threads code GitHub Upload Choose Project Created with Pixso. Bind AI Web Searc…" at bounding box center [536, 254] width 1072 height 509
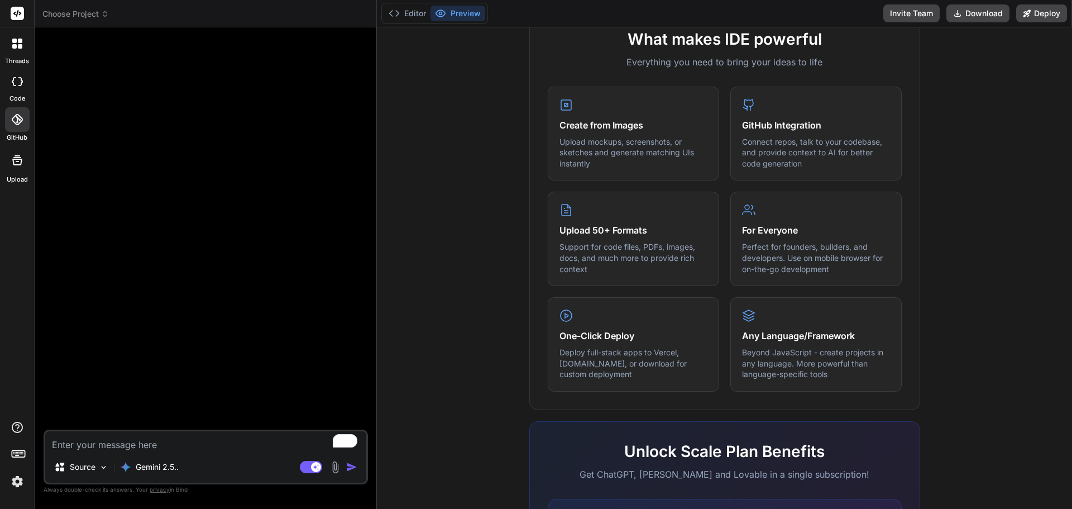
scroll to position [165, 0]
